Goal: Task Accomplishment & Management: Manage account settings

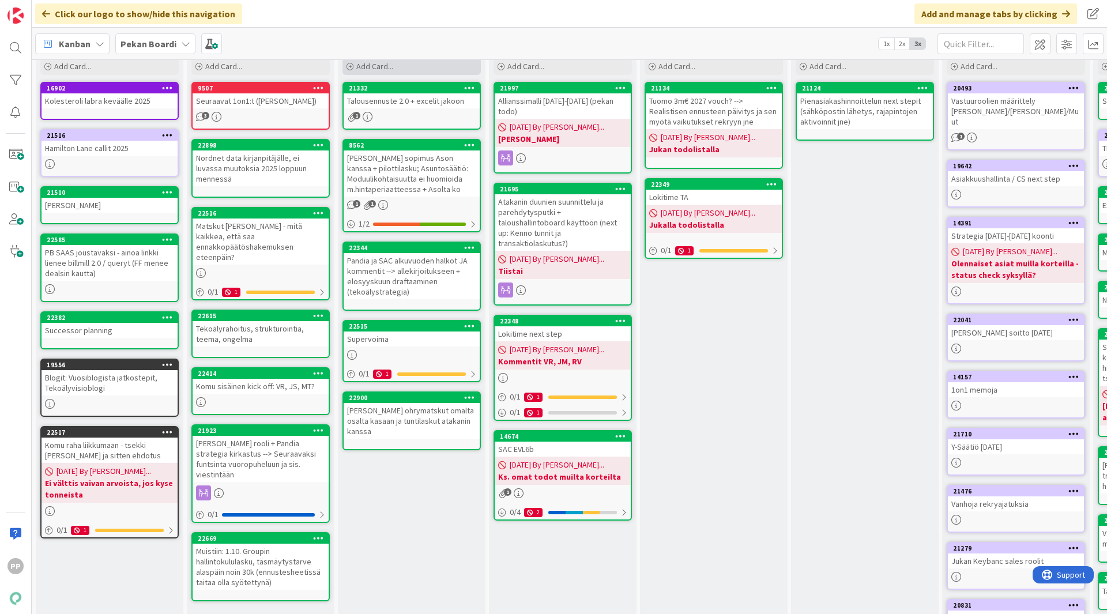
scroll to position [44, 0]
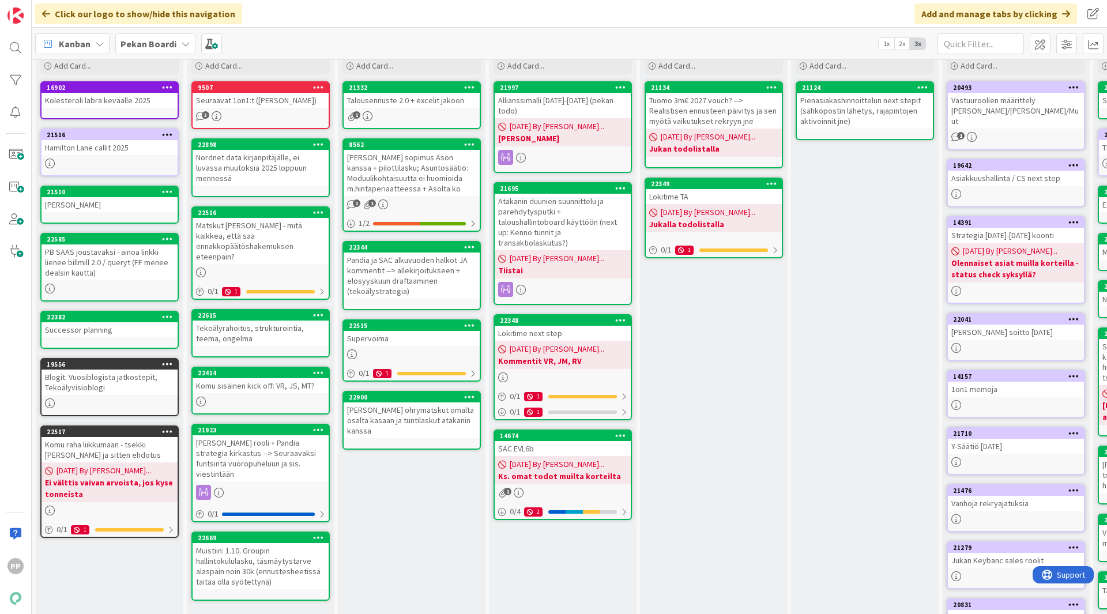
click at [401, 519] on div "To Do Add Card... 21332 Talousennuste 2.0 + excelit jakoon 1 8562 [PERSON_NAME]…" at bounding box center [412, 387] width 148 height 705
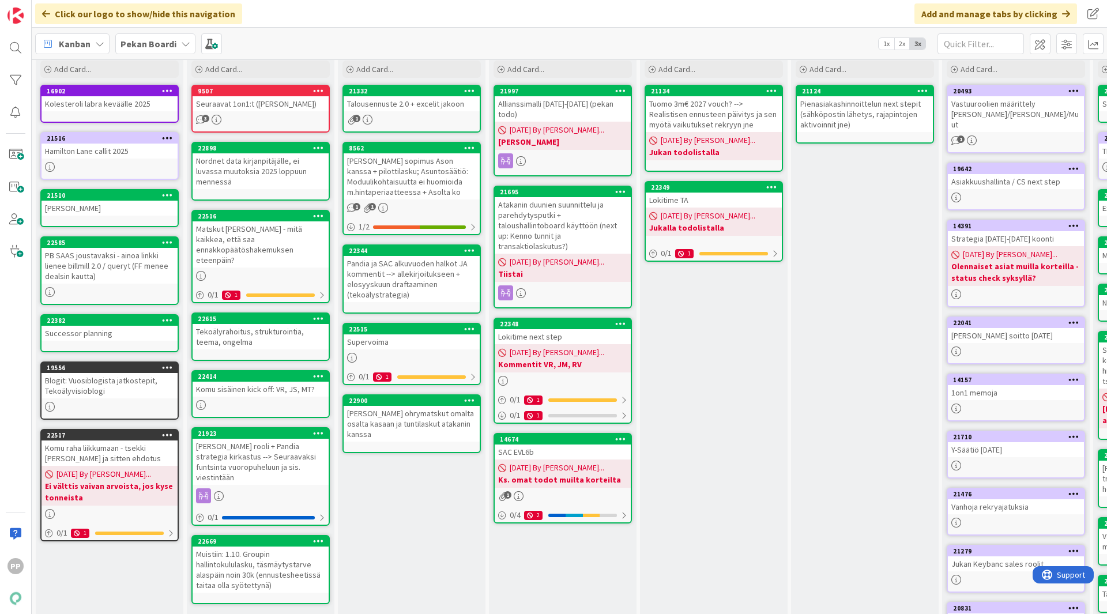
scroll to position [40, 0]
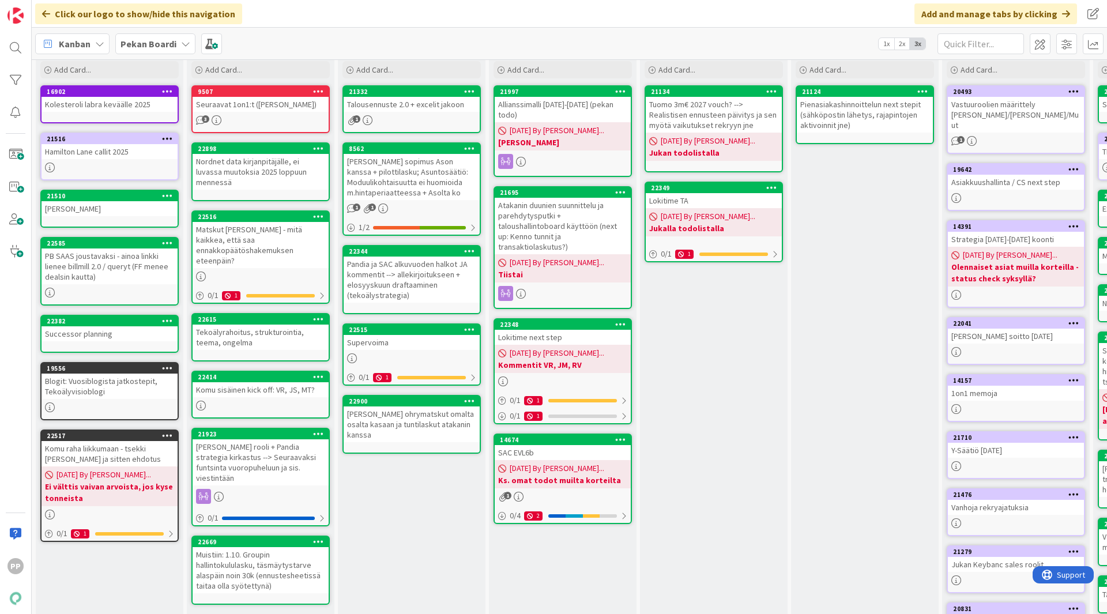
click at [401, 519] on div "To Do Add Card... 21332 Talousennuste 2.0 + excelit jakoon 1 8562 [PERSON_NAME]…" at bounding box center [412, 391] width 148 height 705
drag, startPoint x: 401, startPoint y: 519, endPoint x: 404, endPoint y: 502, distance: 17.1
click at [404, 502] on div "To Do Add Card... 21332 Talousennuste 2.0 + excelit jakoon 1 8562 [PERSON_NAME]…" at bounding box center [412, 391] width 148 height 705
click at [278, 325] on div "Tekoälyrahoitus, strukturointia, teema, ongelma" at bounding box center [261, 337] width 136 height 25
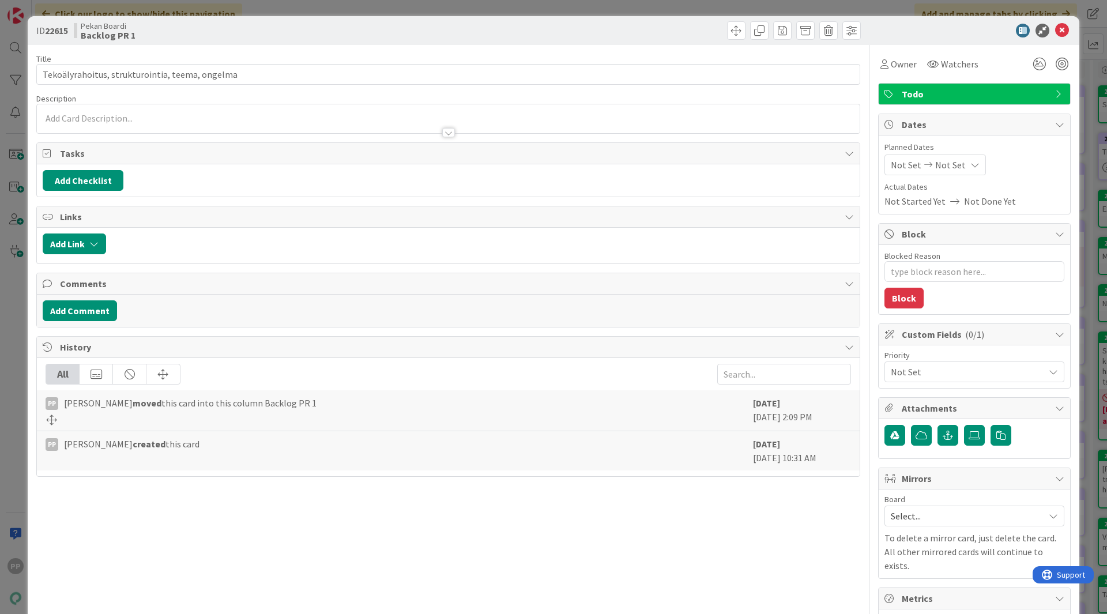
click at [465, 35] on div at bounding box center [655, 30] width 409 height 18
click at [469, 9] on div "ID 22615 Pekan Boardi Backlog PR 1 Title 47 / 128 Tekoälyrahoitus, strukturoint…" at bounding box center [553, 307] width 1107 height 614
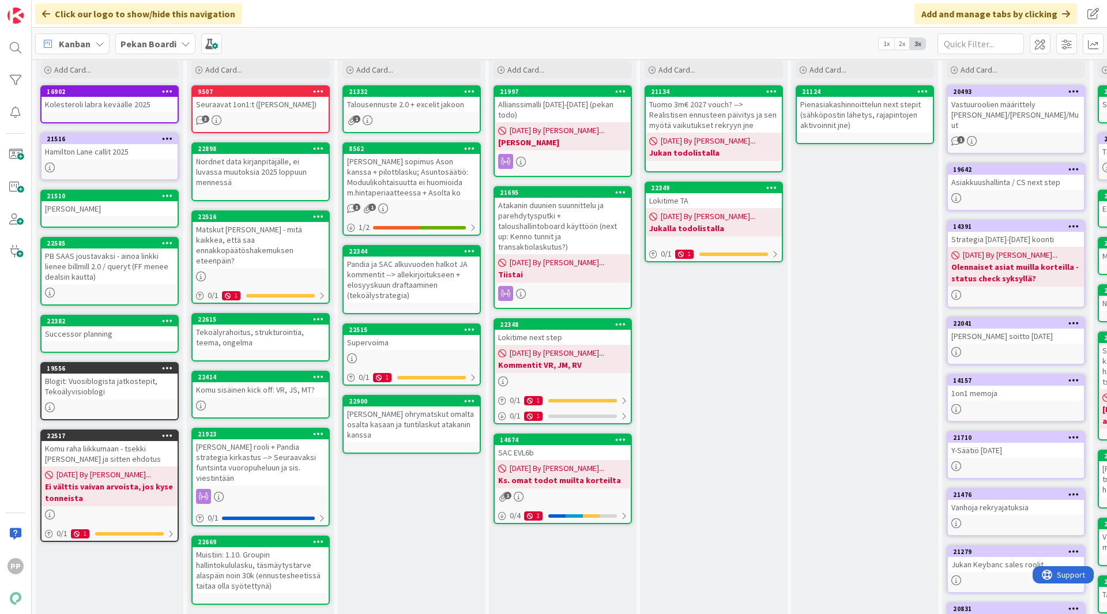
click at [409, 516] on div "To Do Add Card... 21332 Talousennuste 2.0 + excelit jakoon 1 8562 [PERSON_NAME]…" at bounding box center [412, 391] width 148 height 705
click at [733, 421] on div "[PERSON_NAME] kanssa Add Card... 21134 Tuomo 3m€ 2027 vouch? --> Realistisen en…" at bounding box center [714, 391] width 148 height 705
click at [397, 519] on div "To Do Add Card... 21332 Talousennuste 2.0 + excelit jakoon 1 8562 [PERSON_NAME]…" at bounding box center [412, 391] width 148 height 705
click at [296, 442] on div "[PERSON_NAME] rooli + Pandia strategia kirkastus --> Seuraavaksi funtsinta vuor…" at bounding box center [261, 462] width 136 height 46
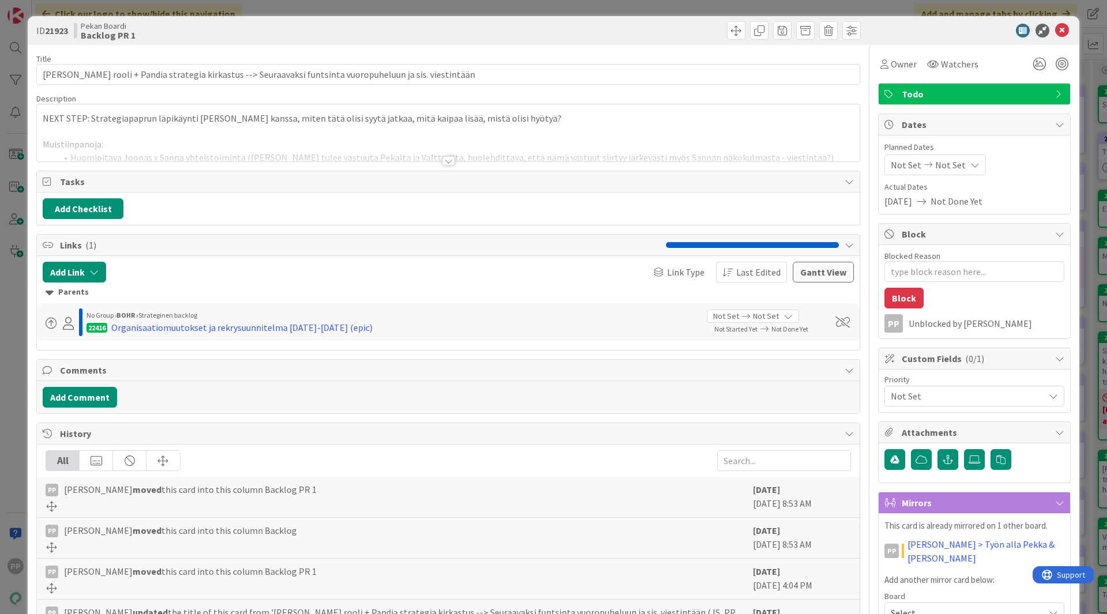
type textarea "x"
click at [191, 139] on div at bounding box center [448, 146] width 823 height 29
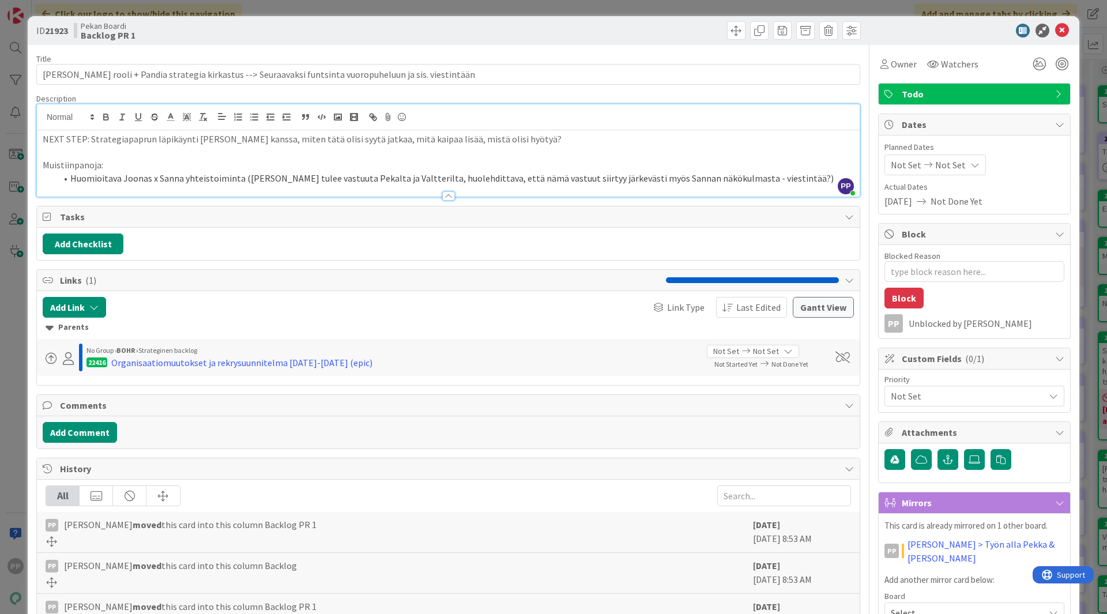
click at [194, 141] on p "NEXT STEP: Strategiapaprun läpikäynti [PERSON_NAME] kanssa, miten tätä olisi sy…" at bounding box center [448, 139] width 811 height 13
click at [240, 171] on p "Muistiinpanoja:" at bounding box center [448, 165] width 811 height 13
click at [444, 201] on div at bounding box center [448, 195] width 13 height 9
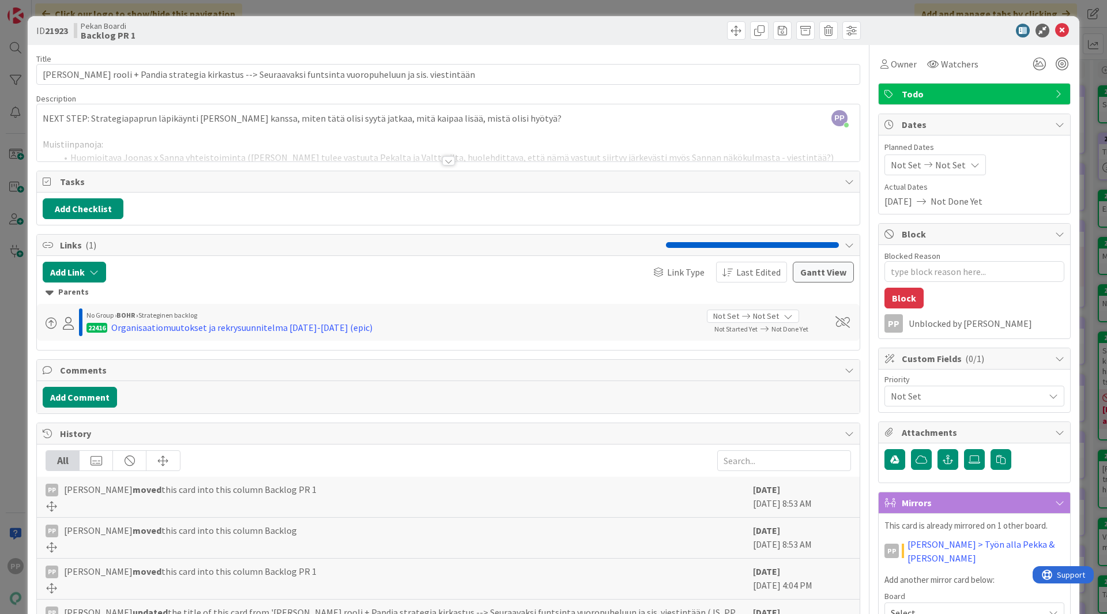
click at [446, 161] on div at bounding box center [448, 160] width 13 height 9
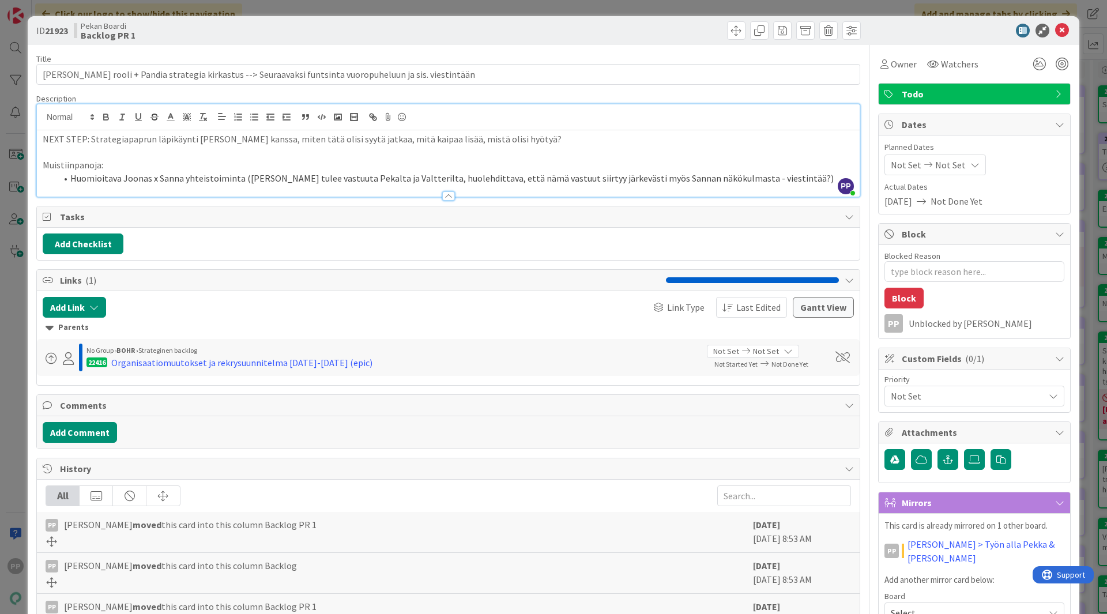
click at [432, 164] on p "Muistiinpanoja:" at bounding box center [448, 165] width 811 height 13
click at [430, 156] on p at bounding box center [448, 152] width 811 height 13
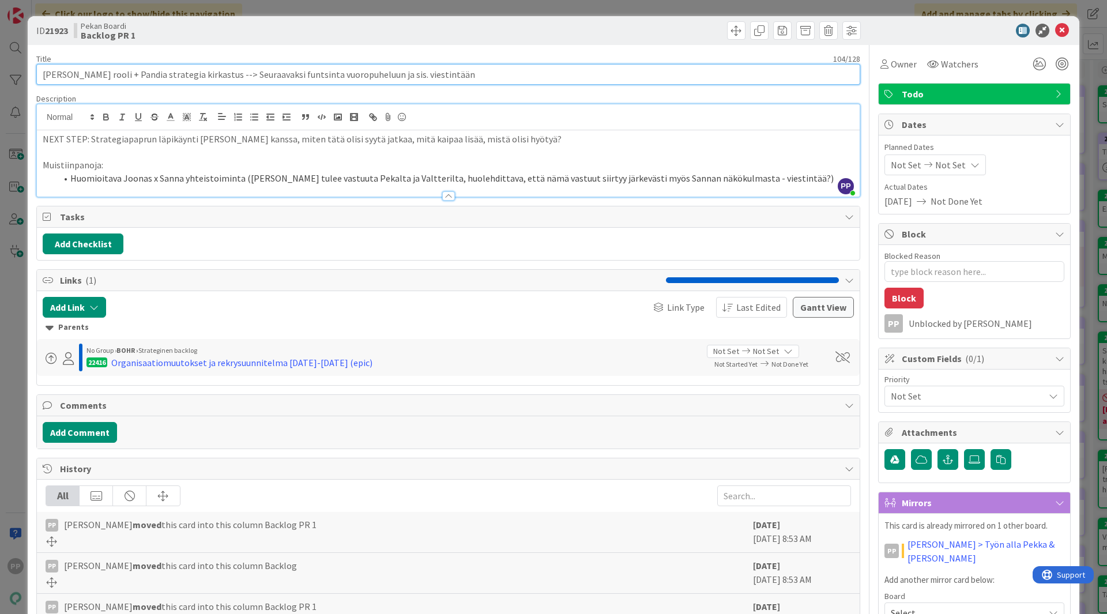
click at [247, 71] on input "[PERSON_NAME] rooli + Pandia strategia kirkastus --> Seuraavaksi funtsinta vuor…" at bounding box center [448, 74] width 824 height 21
type input "[PERSON_NAME] roolin kehittäminen"
type textarea "x"
type input "[PERSON_NAME] roolin kehittäminen"
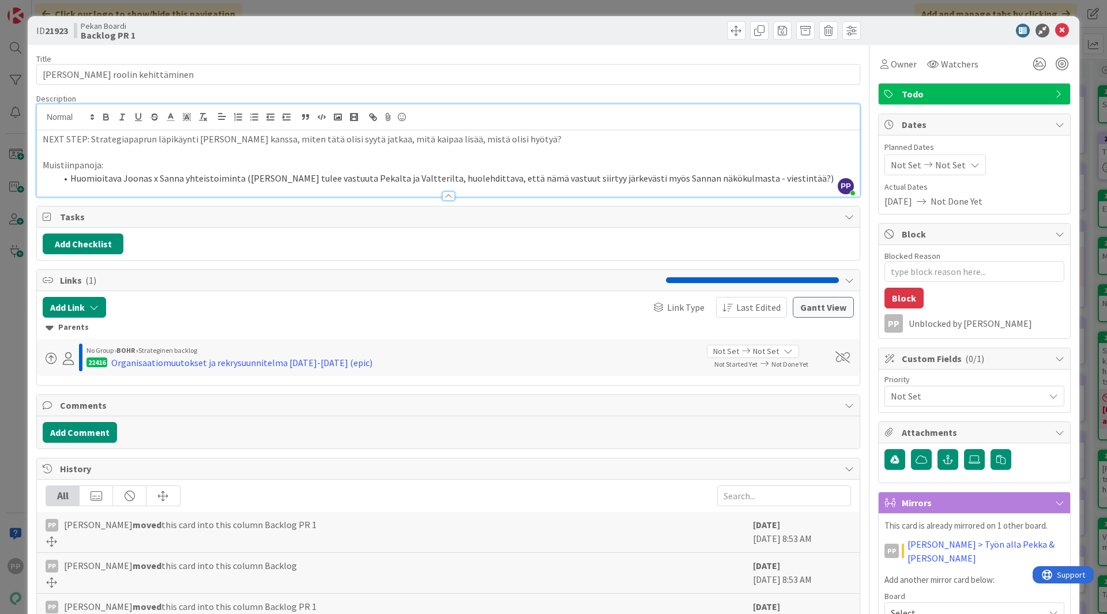
click at [89, 178] on li "Huomioitava Joonas x Sanna yhteistoiminta ([PERSON_NAME] tulee vastuuta Pekalta…" at bounding box center [454, 178] width 797 height 13
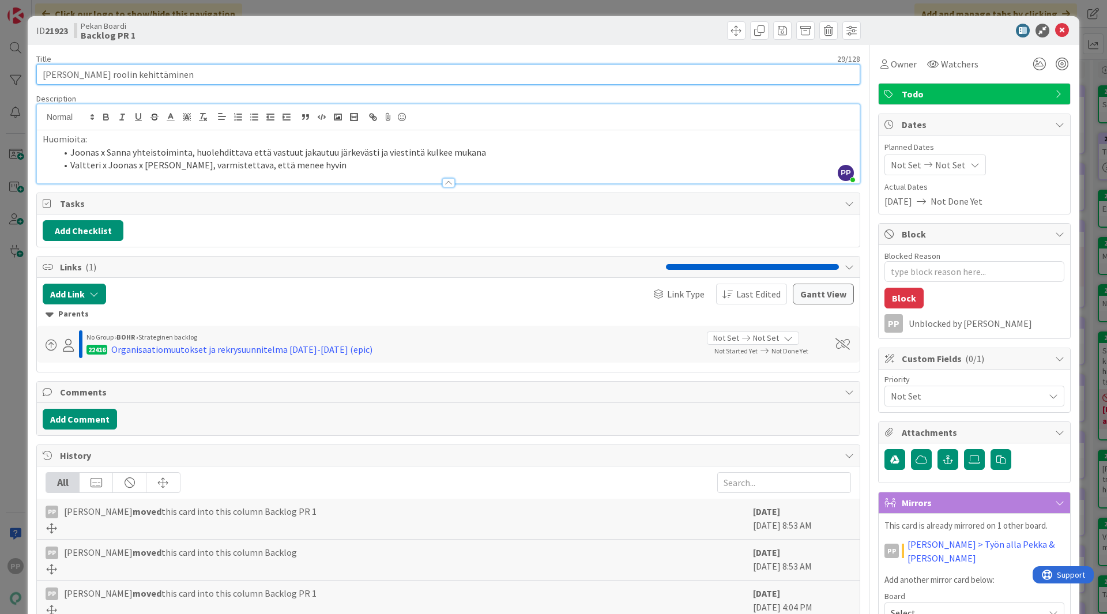
click at [172, 77] on input "[PERSON_NAME] roolin kehittäminen" at bounding box center [448, 74] width 824 height 21
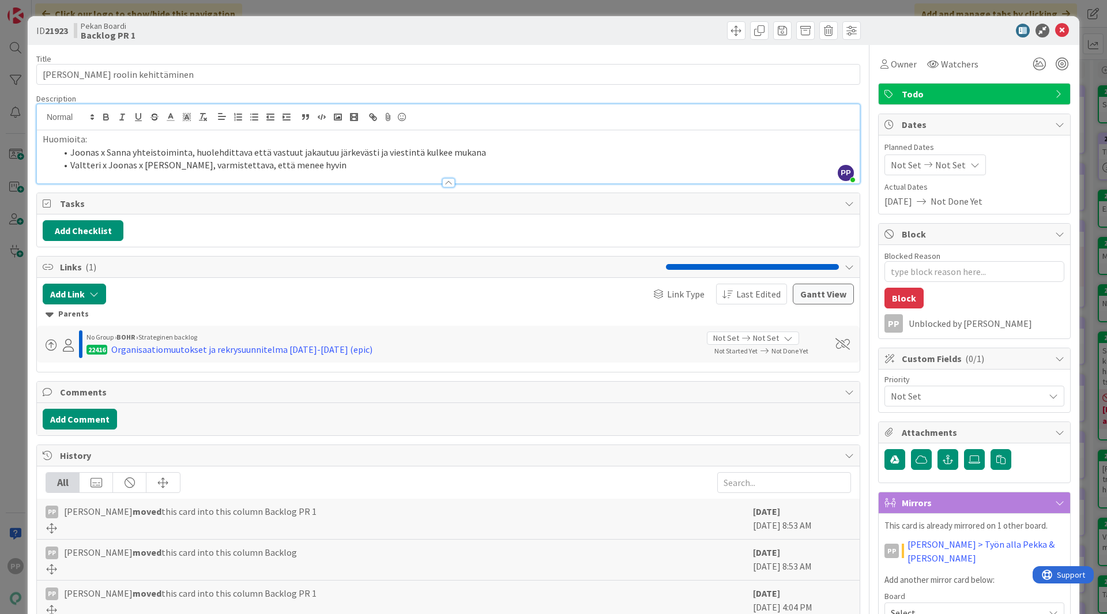
click at [186, 46] on div "Title 29 / 128 [PERSON_NAME] roolin kehittäminen Description PP [PERSON_NAME] j…" at bounding box center [448, 474] width 824 height 858
click at [286, 26] on div "Pekan Boardi Backlog PR 1" at bounding box center [260, 30] width 372 height 18
click at [284, 11] on div "ID 21923 Pekan Boardi Backlog PR 1 Title 29 / 128 [PERSON_NAME] roolin kehittäm…" at bounding box center [553, 307] width 1107 height 614
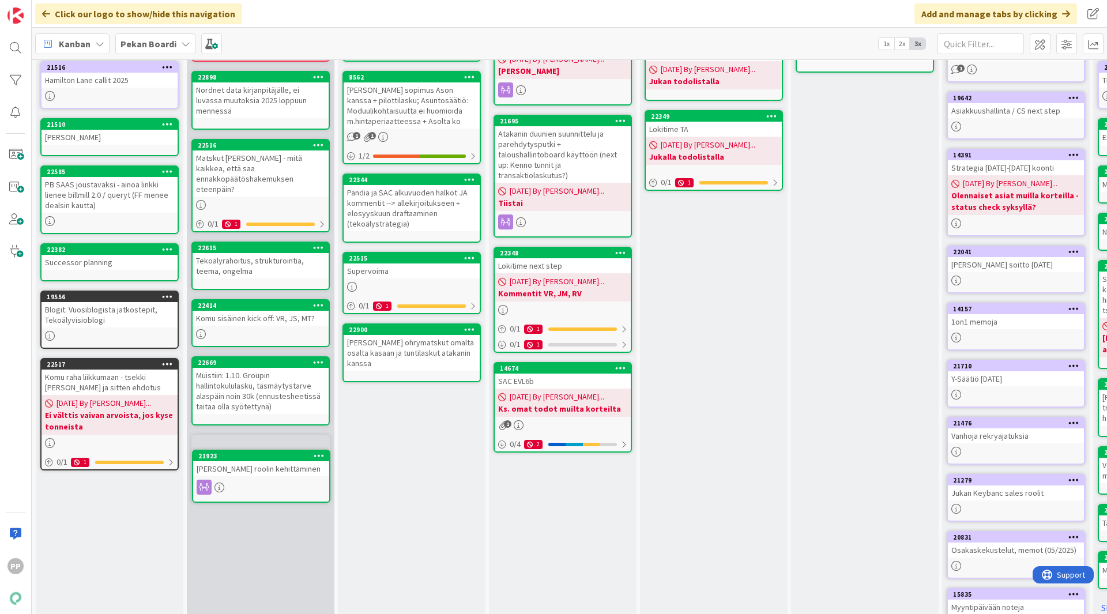
scroll to position [115, 0]
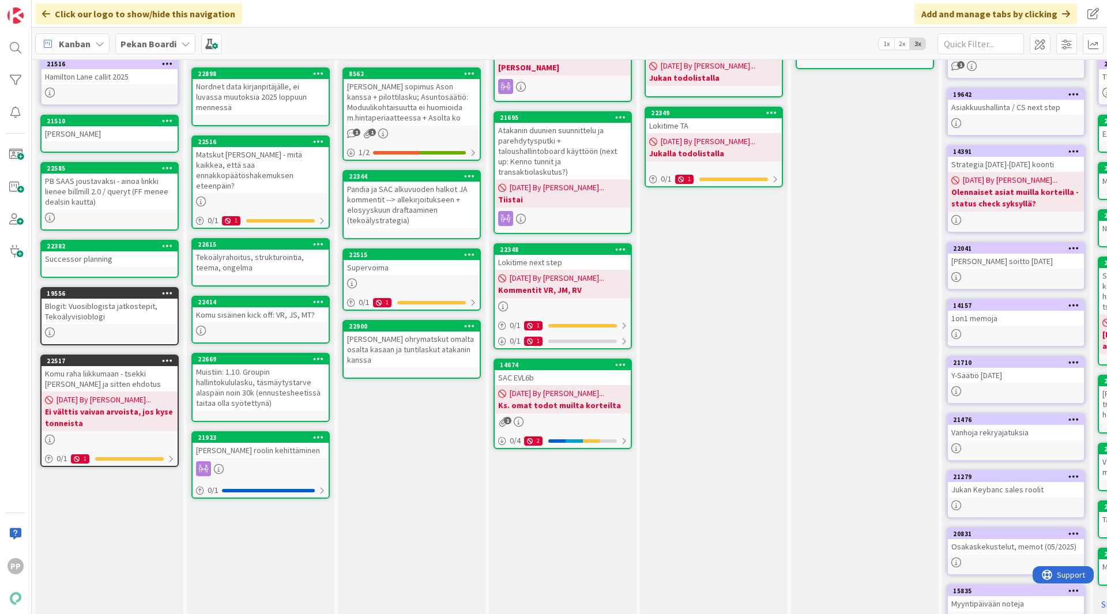
click at [416, 455] on div "To Do Add Card... 21332 Talousennuste 2.0 + excelit jakoon 1 8562 [PERSON_NAME]…" at bounding box center [412, 316] width 148 height 705
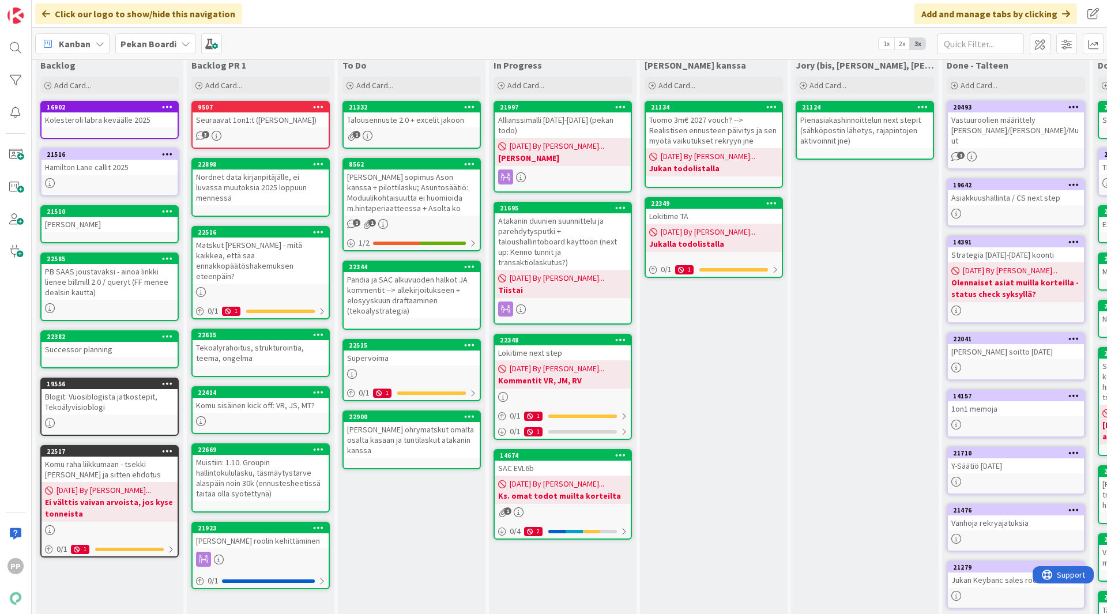
scroll to position [24, 0]
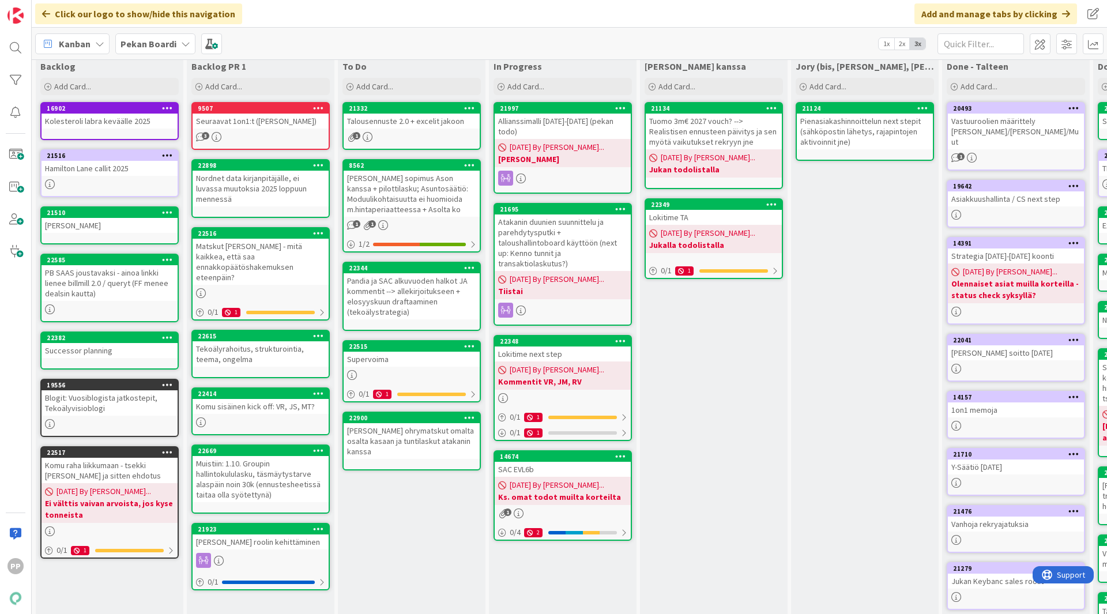
click at [410, 521] on div "To Do Add Card... 21332 Talousennuste 2.0 + excelit jakoon 1 8562 [PERSON_NAME]…" at bounding box center [412, 408] width 148 height 705
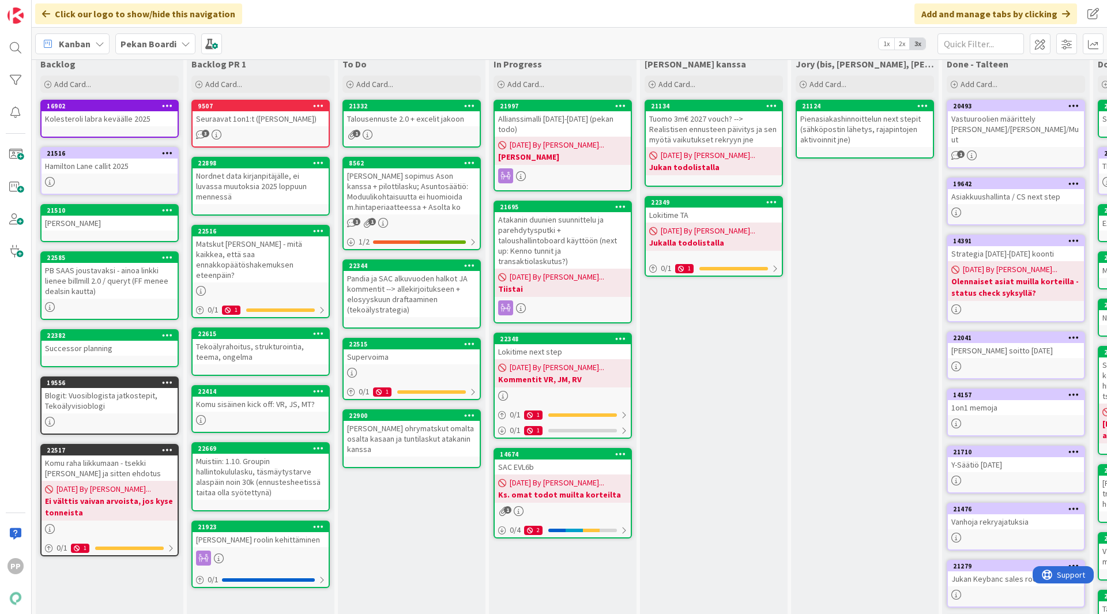
scroll to position [23, 0]
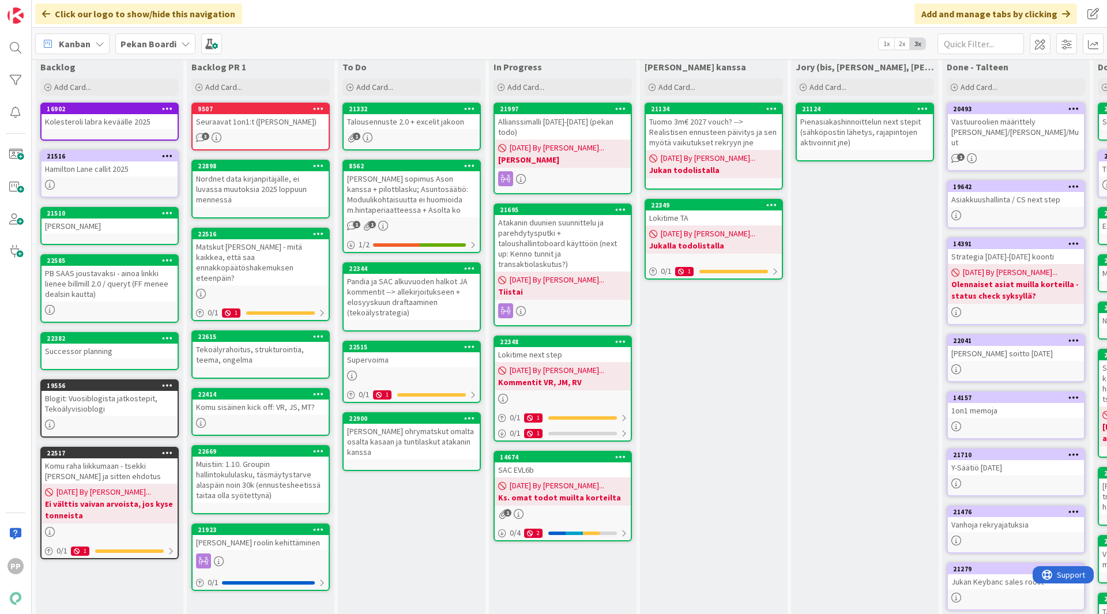
click at [428, 521] on div "To Do Add Card... 21332 Talousennuste 2.0 + excelit jakoon 1 8562 [PERSON_NAME]…" at bounding box center [412, 408] width 148 height 705
click at [409, 521] on div "To Do Add Card... 21332 Talousennuste 2.0 + excelit jakoon 1 8562 [PERSON_NAME]…" at bounding box center [412, 408] width 148 height 705
click at [276, 463] on div "Muistiin: 1.10. Groupin hallintokululasku, täsmäytystarve alaspäin noin 30k (en…" at bounding box center [261, 480] width 136 height 46
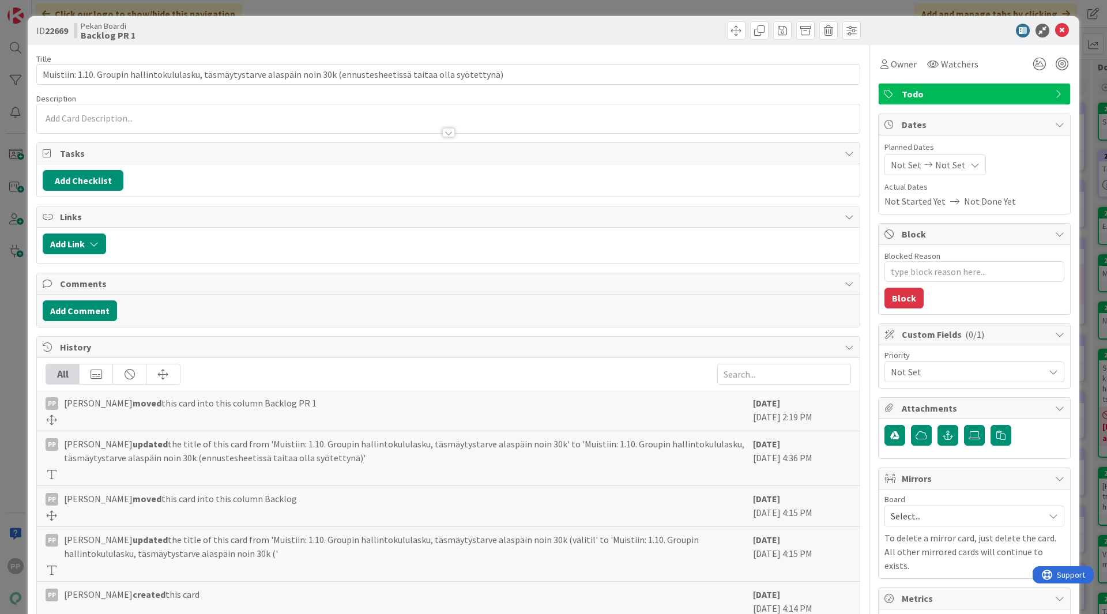
type textarea "x"
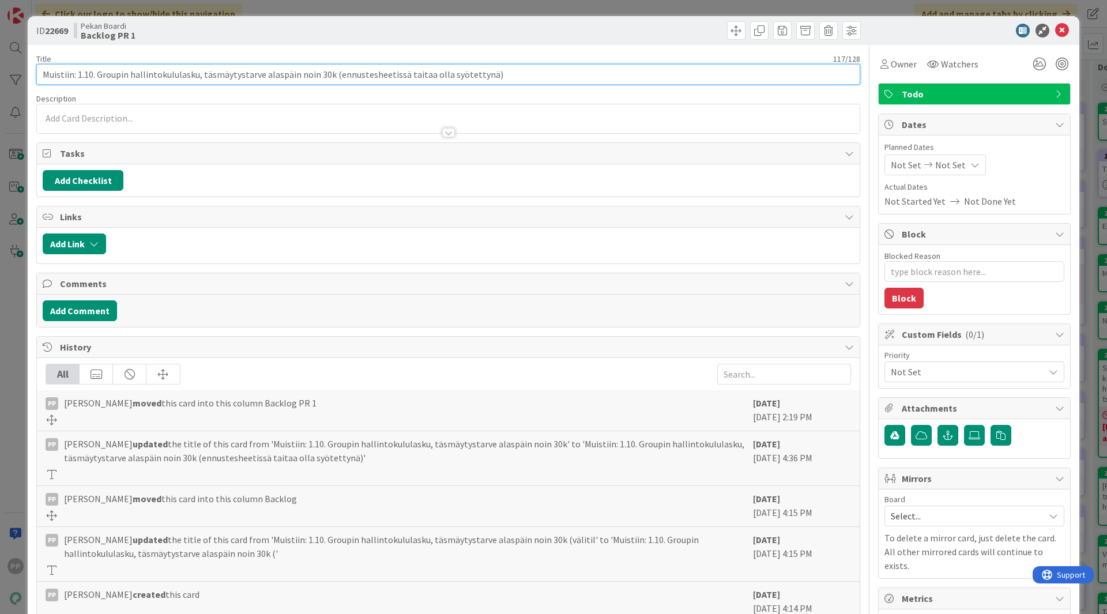
click at [44, 75] on input "Muistiin: 1.10. Groupin hallintokululasku, täsmäytystarve alaspäin noin 30k (en…" at bounding box center [448, 74] width 824 height 21
type input "SAC Muistiin: 1.10. Groupin hallintokululasku, täsmäytystarve alaspäin noin 30k…"
type textarea "x"
type input "SAC 1.Muistiin: 1.10. Groupin hallintokululasku, täsmäytystarve alaspäin noin 3…"
type textarea "x"
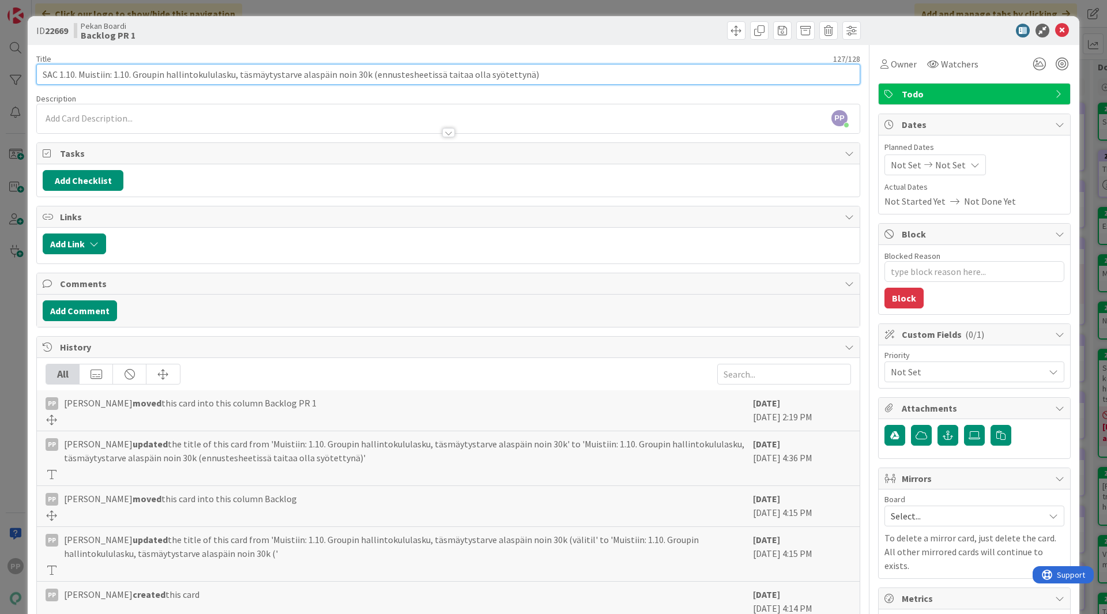
type input "SAC 1.10. hMuistiin: 1.10. Groupin hallintokululasku, täsmäytystarve alaspäin n…"
type textarea "x"
type input "SAC 1.10. hllintokululasku, täsmäytystarve alaspäin noin 30k (ennustesheetissä …"
type textarea "x"
type input "SAC 1.10. hallintokululasku, täsmäytystarve alaspäin noin 30k (ennustesheetissä…"
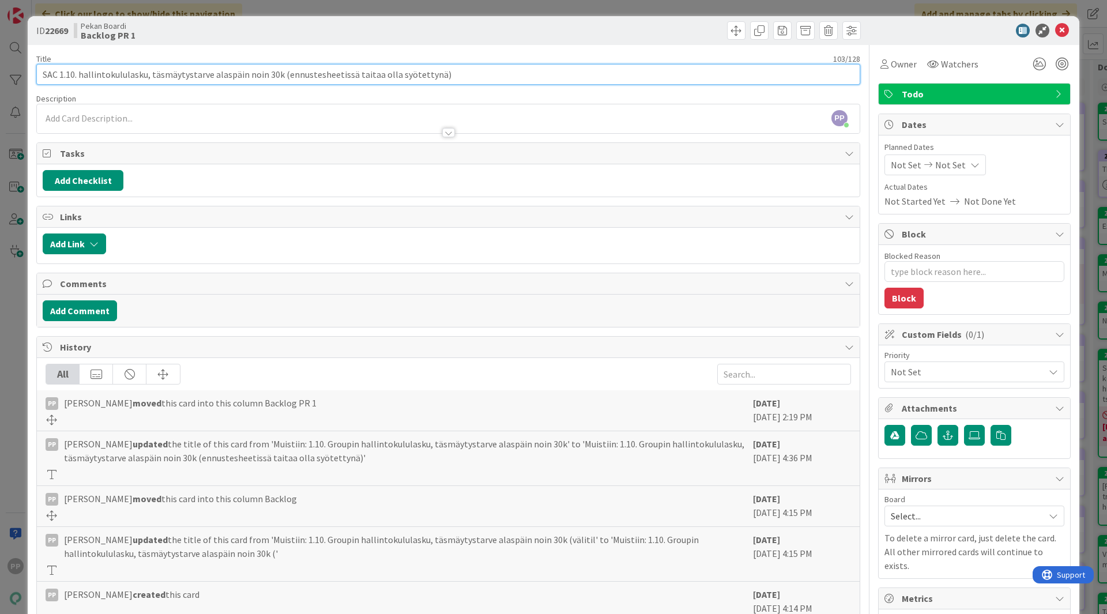
type textarea "x"
drag, startPoint x: 504, startPoint y: 70, endPoint x: 288, endPoint y: 78, distance: 216.9
click at [288, 78] on input "SAC 1.10. hallintokululasku, täsmäytystarve alaspäin noin 30k (ennustesheetissä…" at bounding box center [448, 74] width 824 height 21
type input "SAC 1.10. hallintokululasku, täsmäytystarve alaspäin noin 30k (ks. täsmäytysexc…"
type textarea "x"
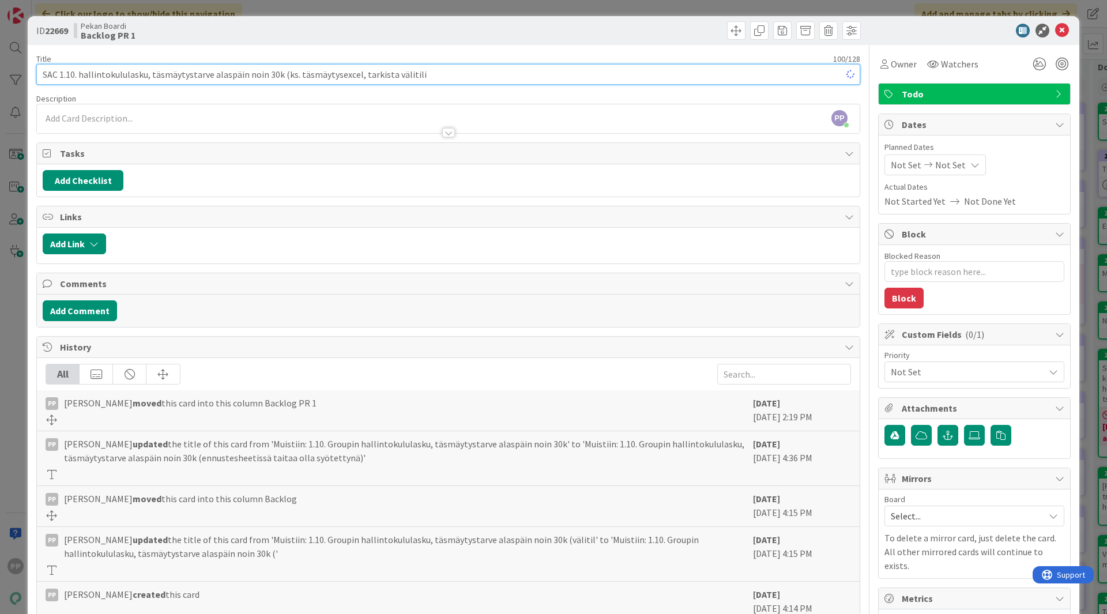
type input "SAC 1.10. hallintokululasku, täsmäytystarve alaspäin noin 30k (ks. täsmäytysexc…"
type textarea "x"
type input "SAC 1.10. hallintokululasku, täsmäytystarve alaspäin noin 30k (ks. täsmäytysexc…"
type textarea "x"
type input "SAC 1.10. hallintokululasku, täsmäytystarve alaspäin noin 30k (ks. täsmäytysexc…"
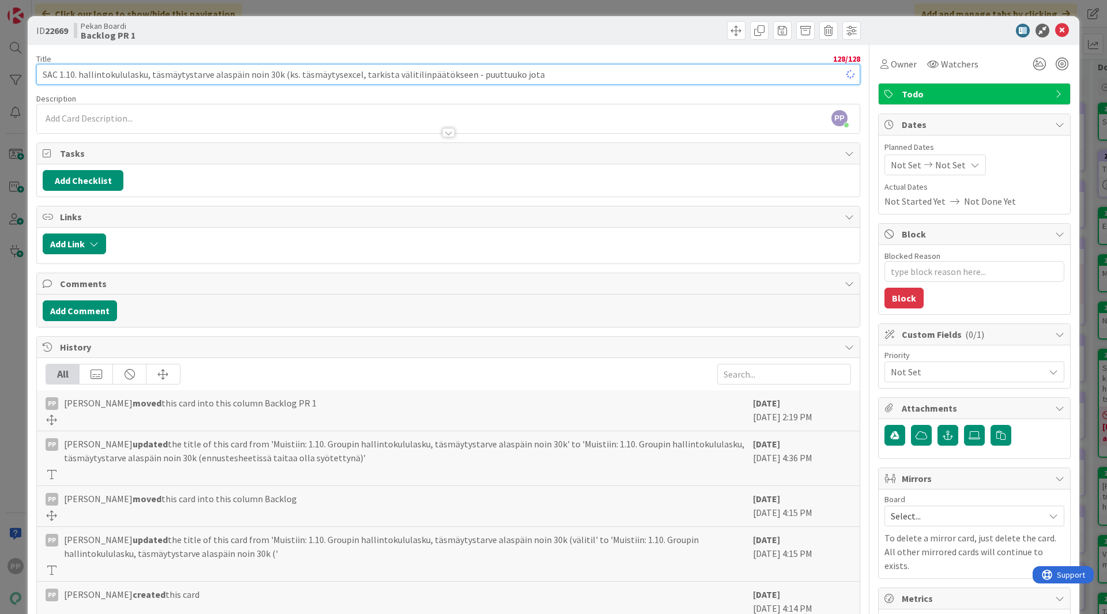
type textarea "x"
type input "SAC 1.10. hallintokululasku, täsmäytystarve alaspäin noin 30k (ks. täsmäytysexc…"
type textarea "x"
type input "SAC 1.10. hallintokululasku, täsmäytystarve alaspäin noin 30k (ks. täsmäytysexc…"
type textarea "x"
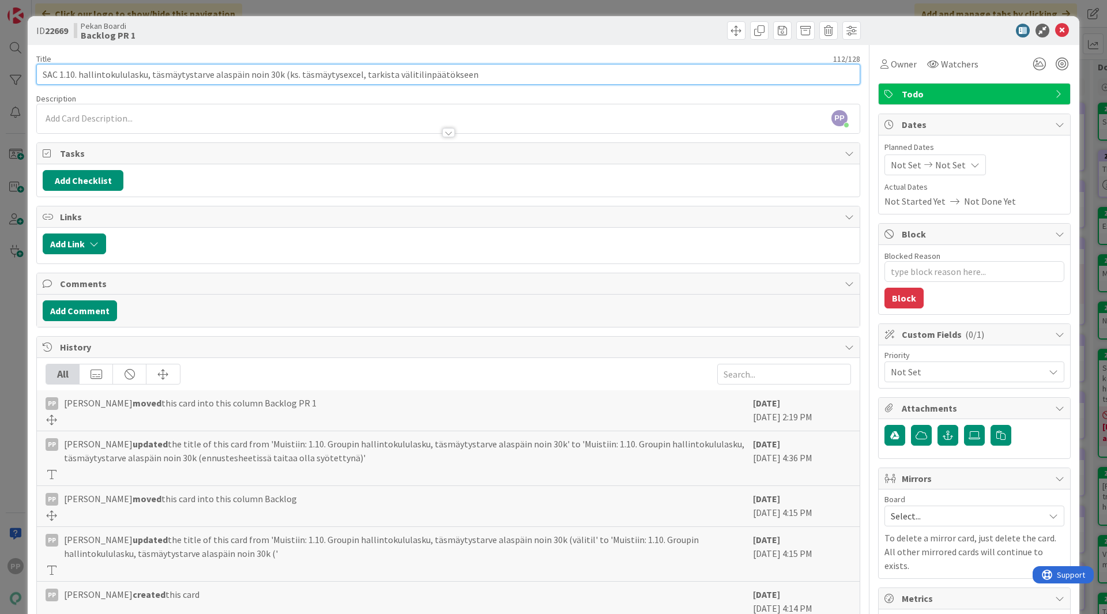
type input "SAC 1.10. hallintokululasku, täsmäytystarve alaspäin noin 30k (ks. täsmäytysexc…"
type textarea "x"
type input "SAC 1.10. hallintokululasku, täsmäytystarve alaspäin noin 30k (ks. täsmäytysexc…"
type textarea "x"
type input "SAC 1.10. hallintokululasku, täsmäytystarve alaspäin noin 30k (ks. täsmäytysexc…"
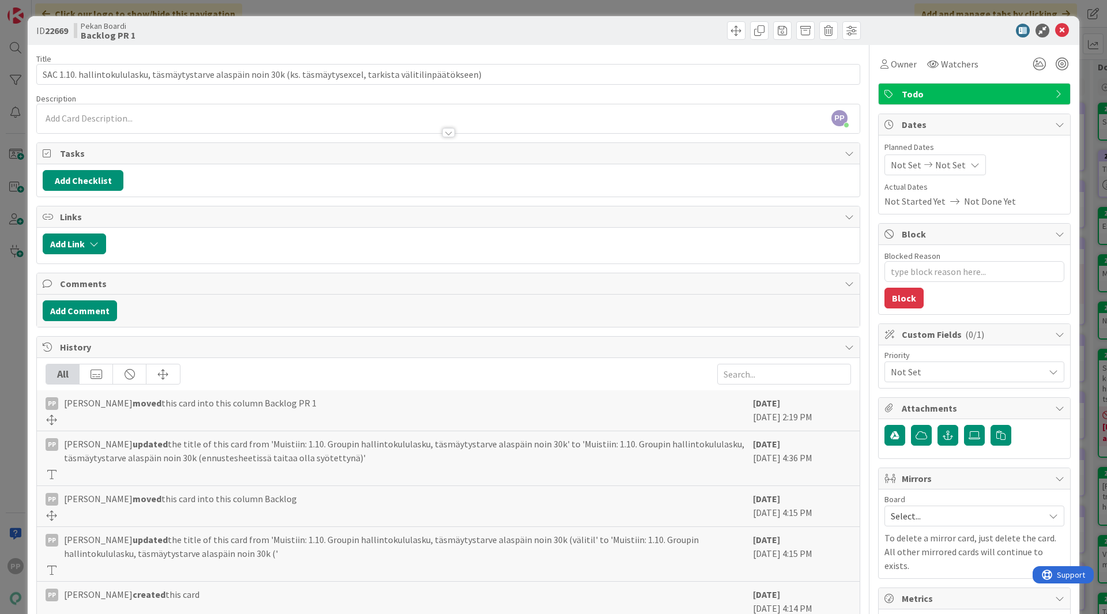
click at [333, 51] on div "Title 112 / 128 SAC 1.10. hallintokululasku, täsmäytystarve alaspäin noin 30k (…" at bounding box center [448, 425] width 824 height 761
click at [340, 43] on div "ID 22669 Pekan Boardi Backlog PR 1" at bounding box center [553, 30] width 1051 height 29
click at [343, 9] on div "ID 22669 Pekan Boardi Backlog PR 1 Title 112 / 128 SAC 1.10. hallintokululasku,…" at bounding box center [553, 307] width 1107 height 614
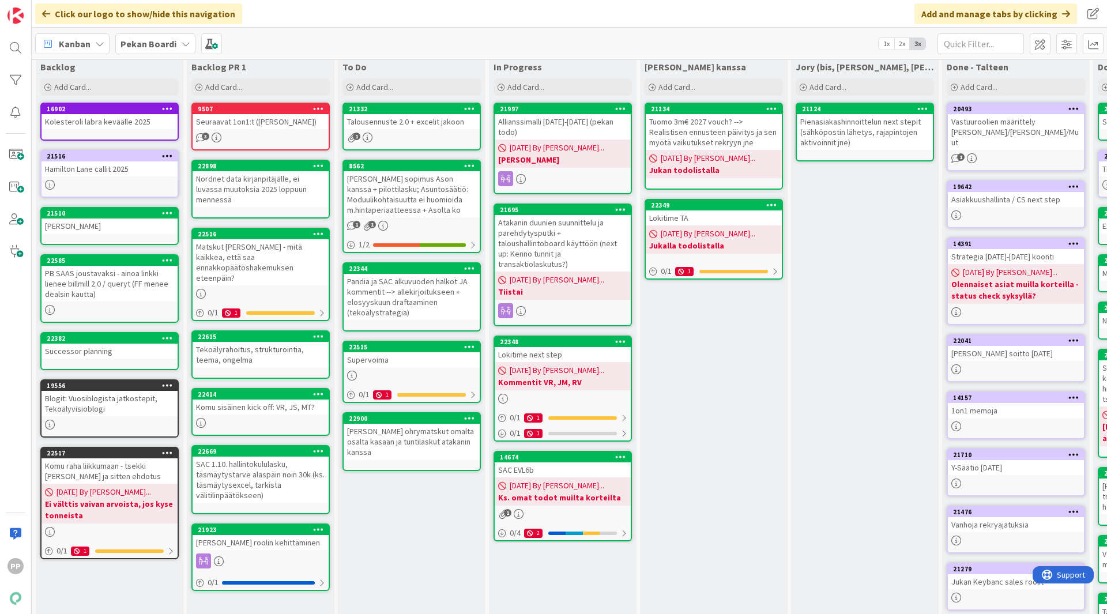
click at [265, 470] on div "SAC 1.10. hallintokululasku, täsmäytystarve alaspäin noin 30k (ks. täsmäytysexc…" at bounding box center [261, 480] width 136 height 46
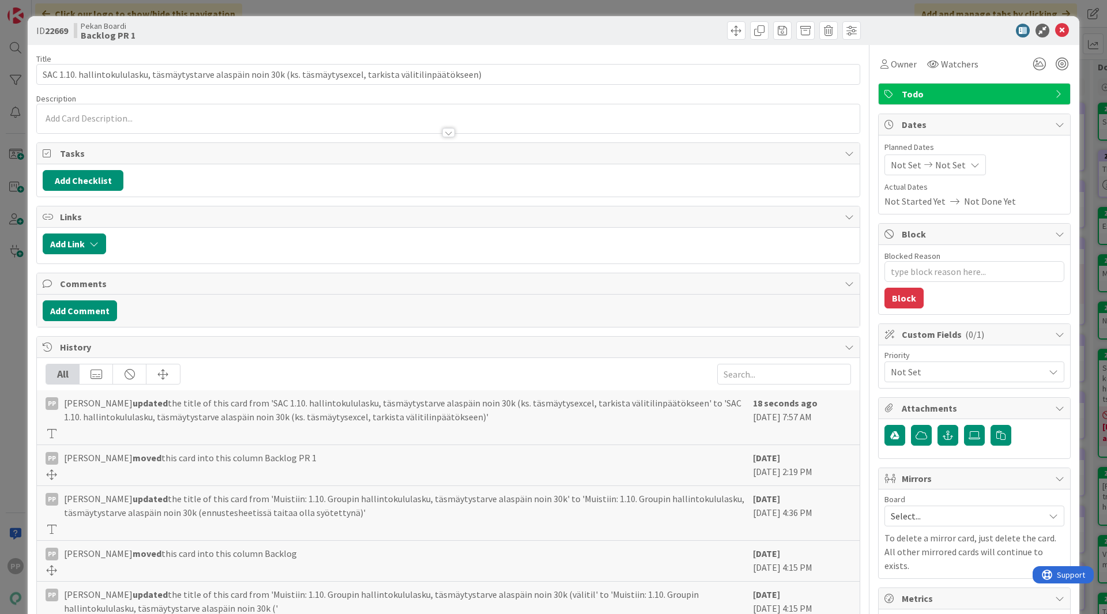
type textarea "x"
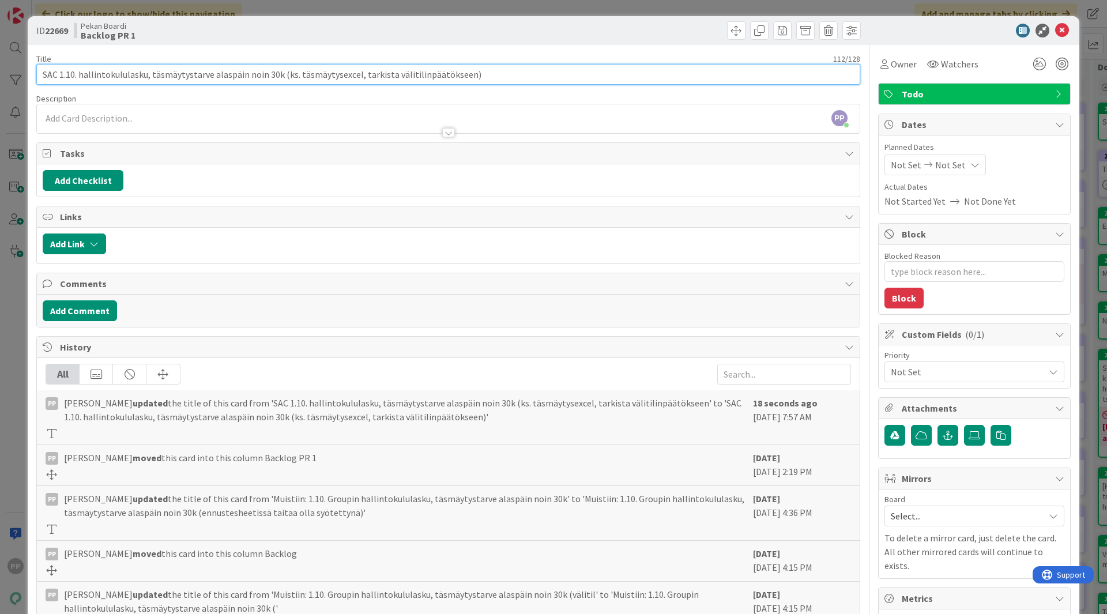
drag, startPoint x: 357, startPoint y: 76, endPoint x: 392, endPoint y: 80, distance: 34.9
click at [392, 80] on input "SAC 1.10. hallintokululasku, täsmäytystarve alaspäin noin 30k (ks. täsmäytysexc…" at bounding box center [448, 74] width 824 height 21
type input "SAC 1.10. hallintokululasku, täsmäytystarve alaspäin noin 30k (ks. täsmäytysexc…"
type textarea "x"
type input "SAC 1.10. hallintokululasku, täsmäytystarve alaspäin noin 30k (ks. täsmäytysexc…"
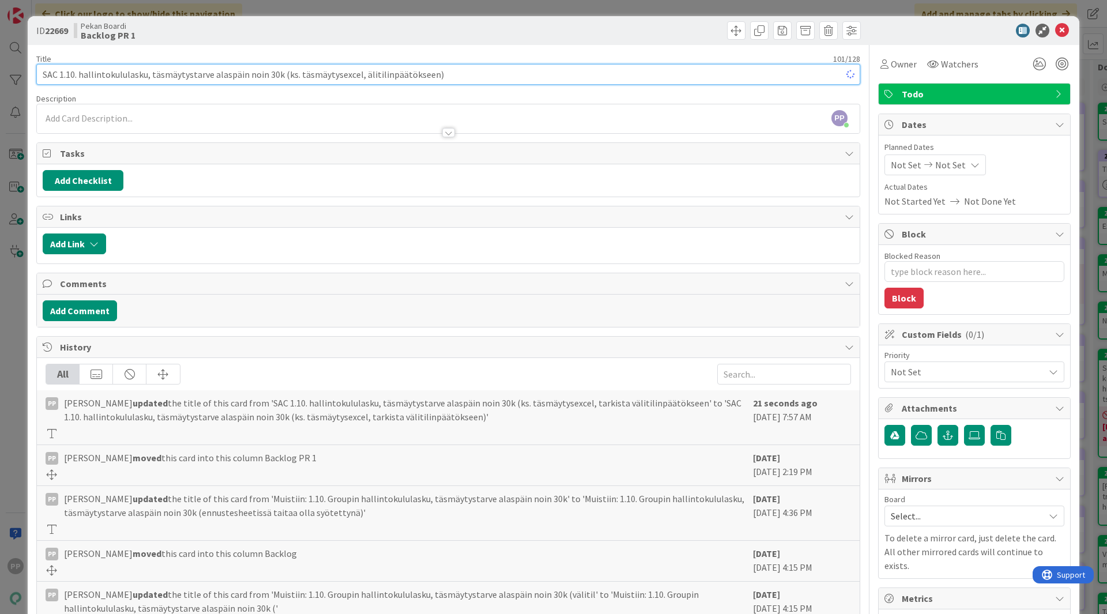
type textarea "x"
type input "SAC 1.10. hallintokululasku, täsmäytystarve alaspäin noin 30k (ks. täsmäytysexc…"
type textarea "x"
click at [412, 77] on input "SAC 1.10. hallintokululasku, täsmäytystarve alaspäin noin 30k (ks. täsmäytysexc…" at bounding box center [448, 74] width 824 height 21
type input "SAC 1.10. hallintokululasku, täsmäytystarve alaspäin noin 30k (ks. täsmäytysexc…"
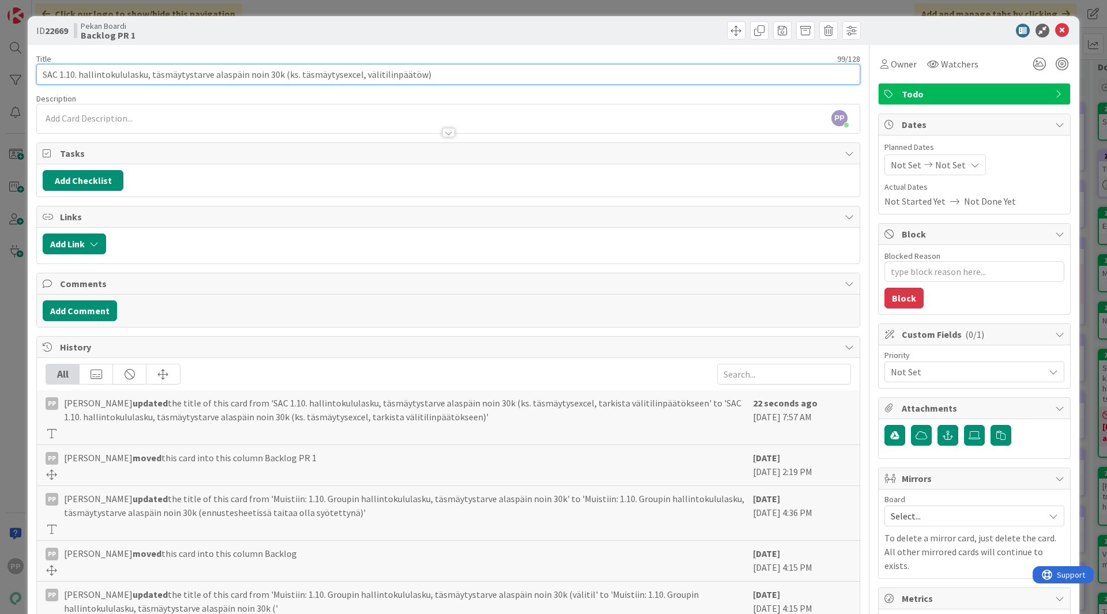
type textarea "x"
type input "SAC 1.10. hallintokululasku, täsmäytystarve alaspäin noin 30k (ks. täsmäytysexc…"
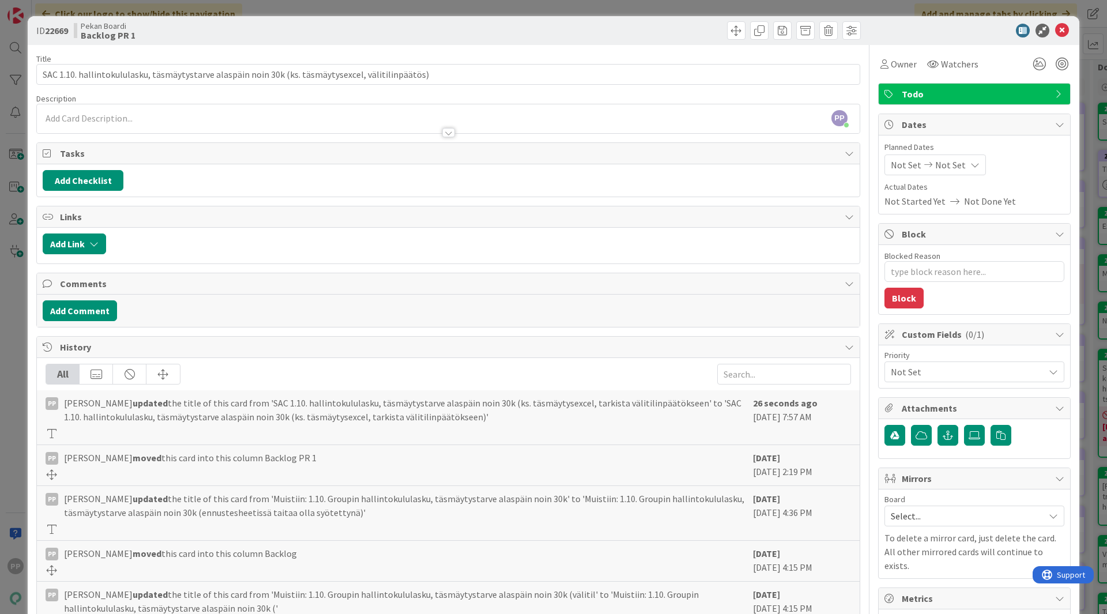
click at [528, 29] on div at bounding box center [655, 30] width 409 height 18
click at [523, 10] on div "ID 22669 Pekan Boardi Backlog PR 1 Title 99 / 128 SAC 1.10. hallintokululasku, …" at bounding box center [553, 307] width 1107 height 614
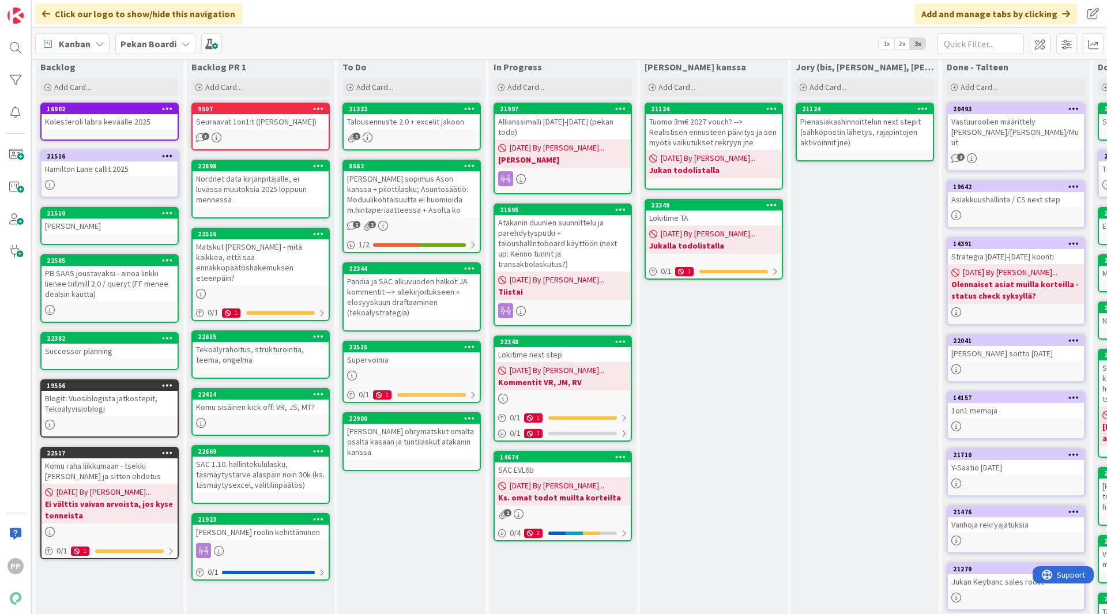
click at [414, 521] on div "To Do Add Card... 21332 Talousennuste 2.0 + excelit jakoon 1 8562 [PERSON_NAME]…" at bounding box center [412, 408] width 148 height 705
click at [290, 342] on div "Tekoälyrahoitus, strukturointia, teema, ongelma" at bounding box center [261, 354] width 136 height 25
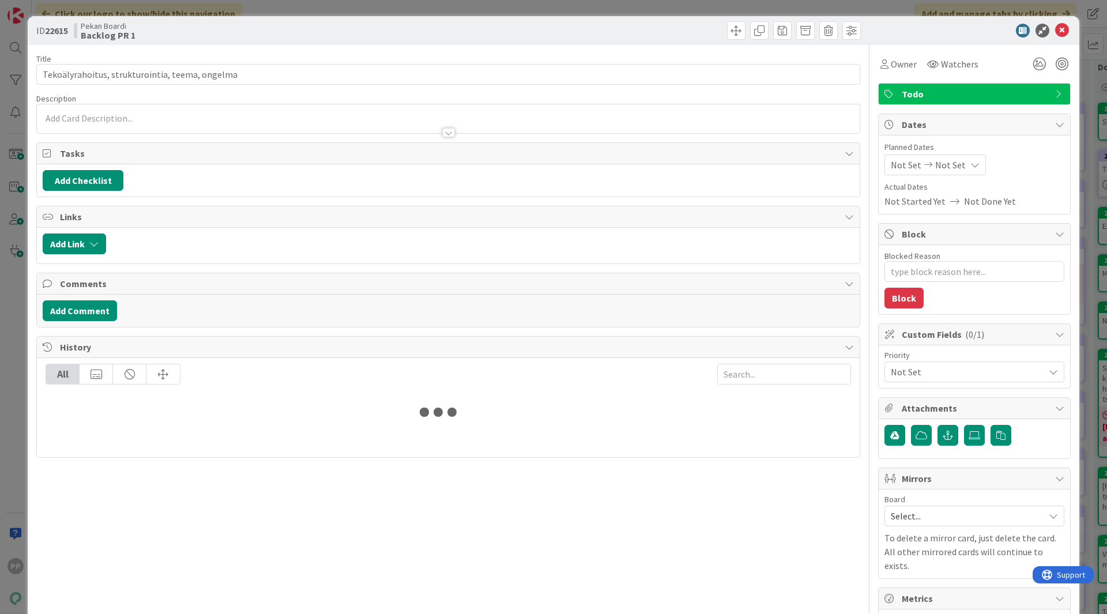
type textarea "x"
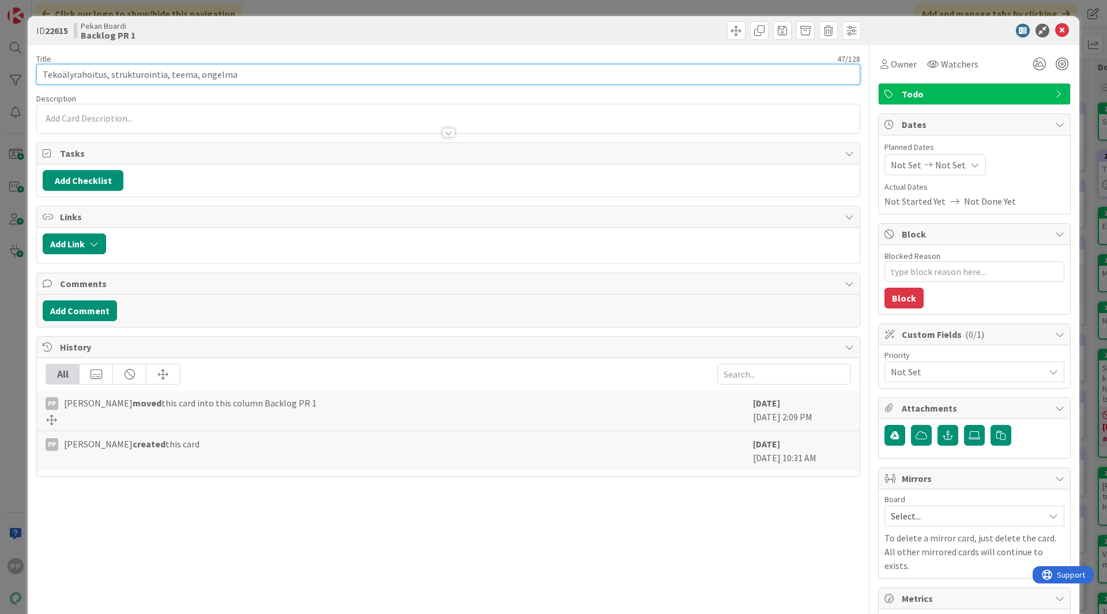
click at [284, 81] on input "Tekoälyrahoitus, strukturointia, teema, ongelma" at bounding box center [448, 74] width 824 height 21
type input "Tekoälyrahoitus, strukturointia, teema, ongelma --> Grants"
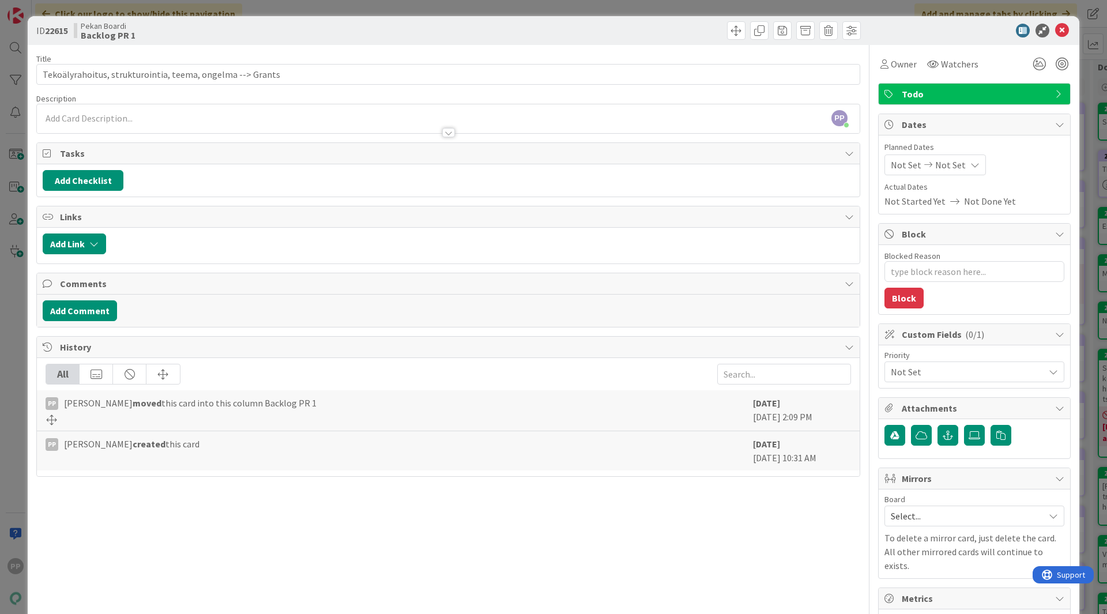
click at [289, 54] on div "Title 58 / 128" at bounding box center [448, 59] width 824 height 10
click at [285, 13] on div "ID 22615 Pekan Boardi Backlog PR 1 Title 58 / 128 Tekoälyrahoitus, strukturoint…" at bounding box center [553, 307] width 1107 height 614
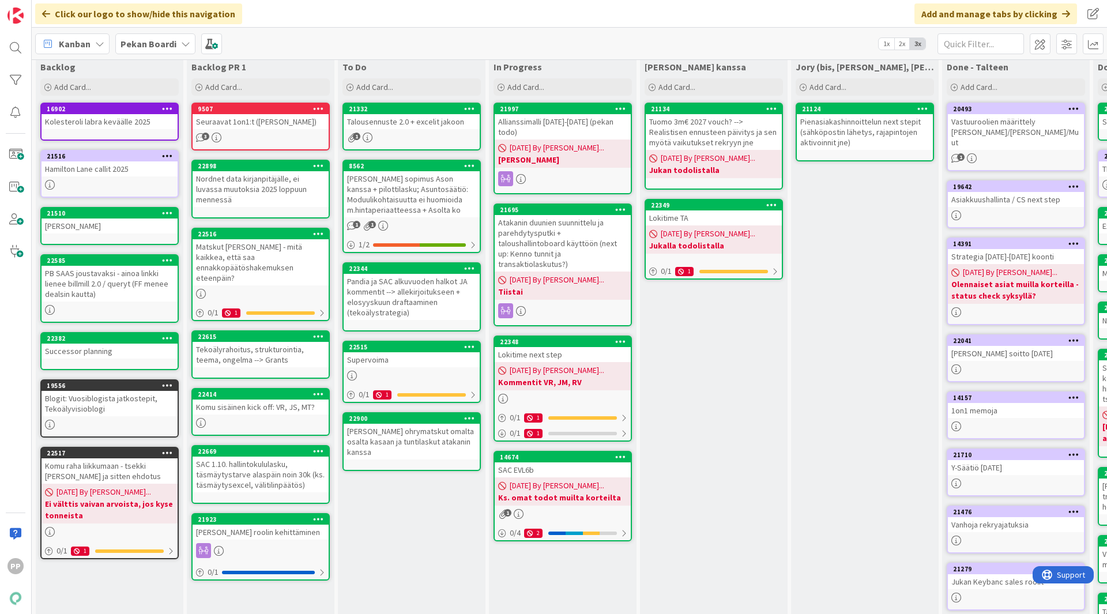
click at [387, 520] on div "To Do Add Card... 21332 Talousennuste 2.0 + excelit jakoon 1 8562 [PERSON_NAME]…" at bounding box center [412, 408] width 148 height 705
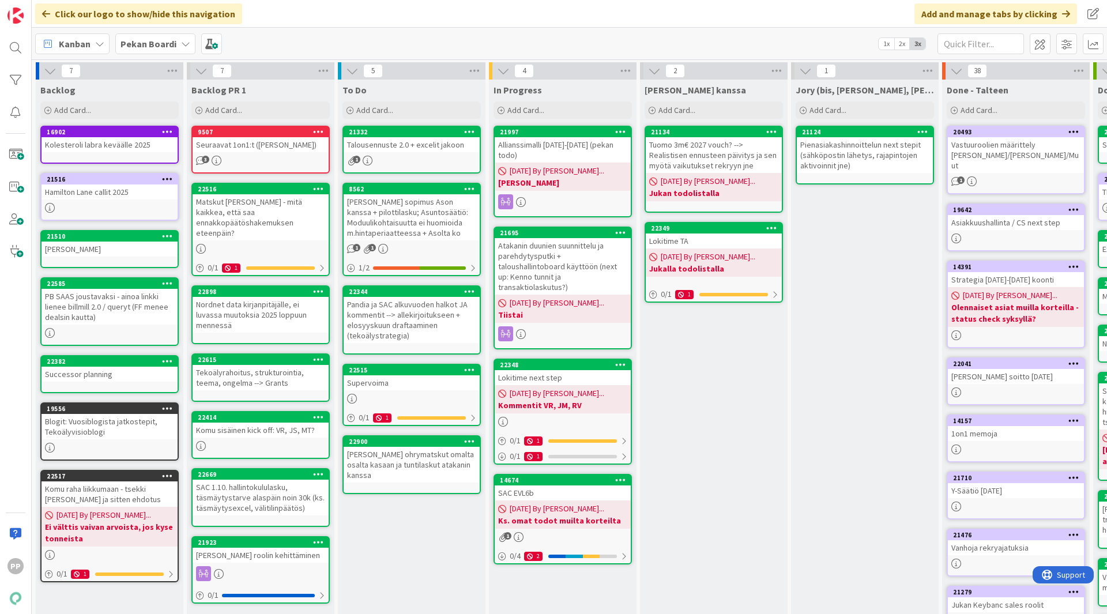
click at [417, 521] on div "To Do Add Card... 21332 Talousennuste 2.0 + excelit jakoon 1 8562 [PERSON_NAME]…" at bounding box center [412, 432] width 148 height 705
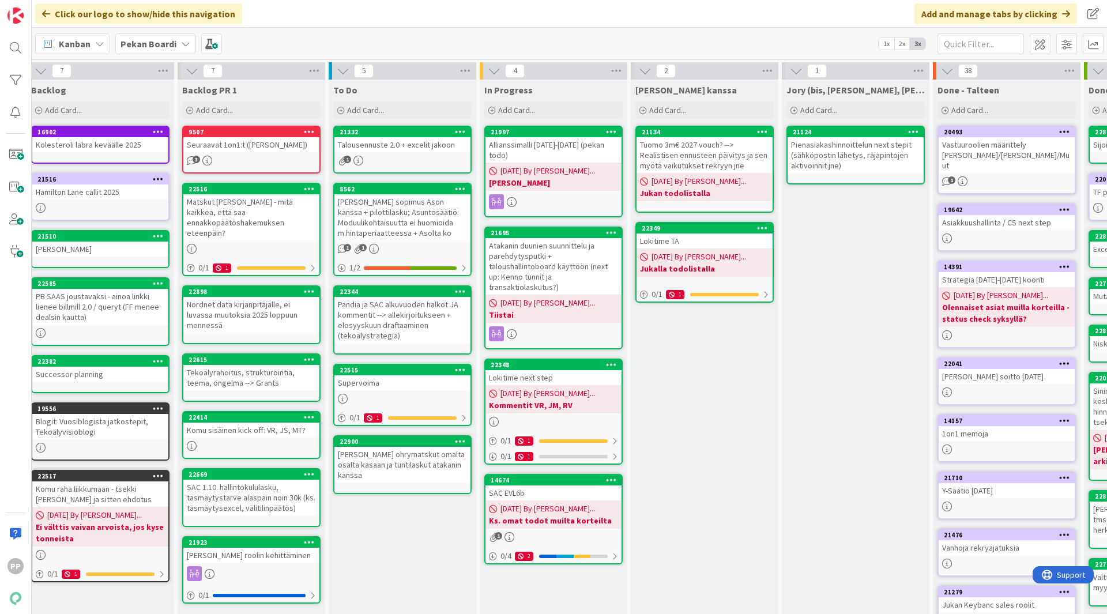
scroll to position [0, 10]
click at [421, 521] on div "To Do Add Card... 21332 Talousennuste 2.0 + excelit jakoon 1 8562 [PERSON_NAME]…" at bounding box center [402, 432] width 148 height 705
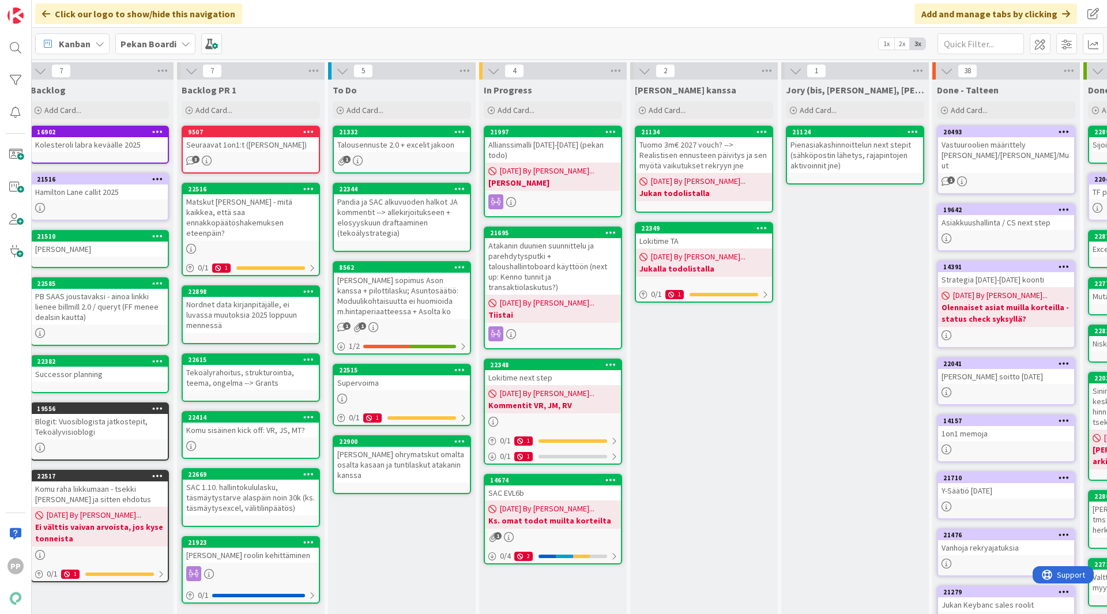
click at [416, 521] on div "To Do Add Card... 21332 Talousennuste 2.0 + excelit jakoon 1 22344 Pandia ja SA…" at bounding box center [402, 432] width 148 height 705
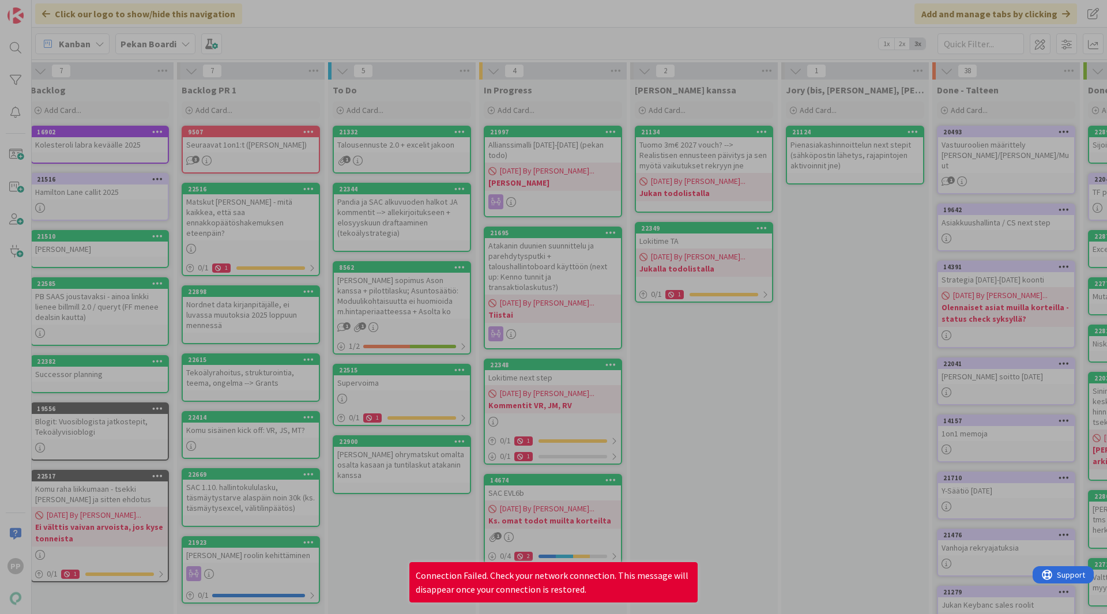
click at [724, 474] on div at bounding box center [553, 307] width 1107 height 614
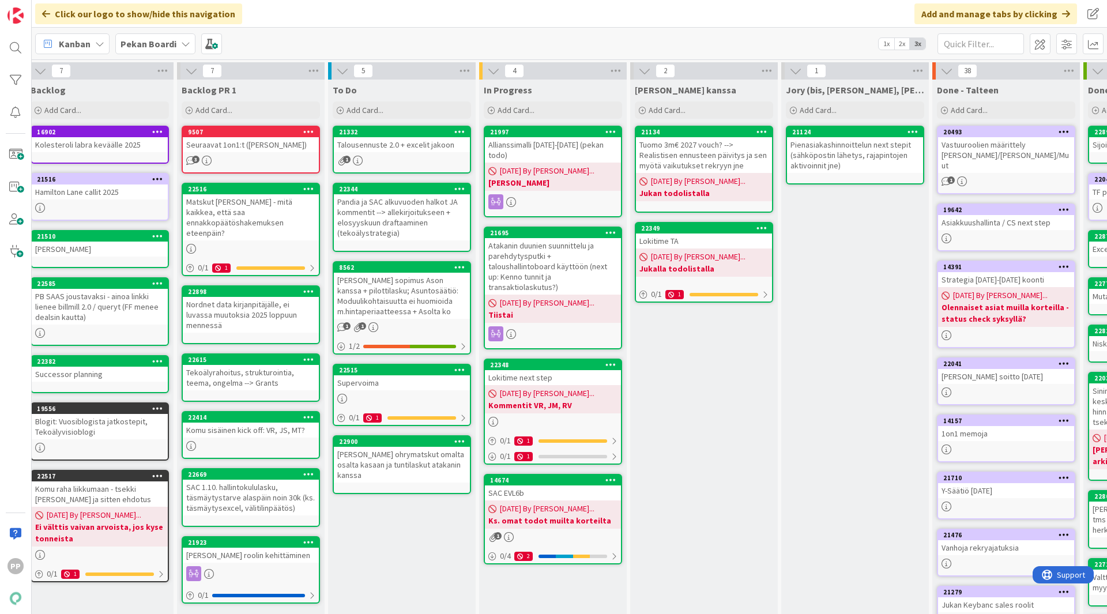
click at [375, 521] on div "To Do Add Card... 21332 Talousennuste 2.0 + excelit jakoon 1 22344 Pandia ja SA…" at bounding box center [402, 432] width 148 height 705
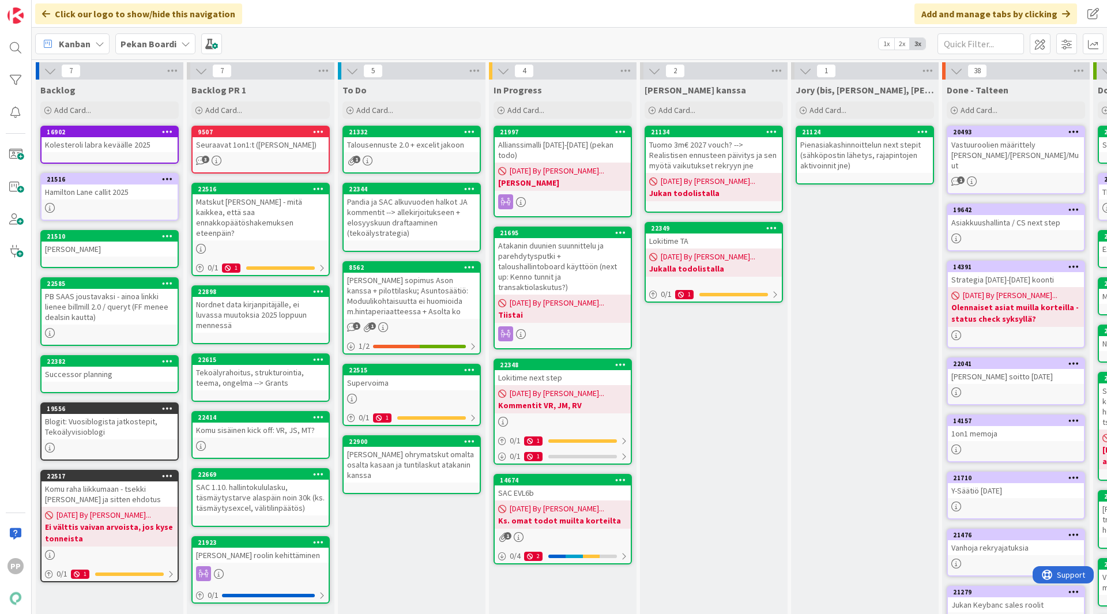
click at [382, 521] on div "To Do Add Card... 21332 Talousennuste 2.0 + excelit jakoon 1 22344 Pandia ja SA…" at bounding box center [412, 432] width 148 height 705
click at [386, 521] on div "To Do Add Card... 21332 Talousennuste 2.0 + excelit jakoon 1 22344 Pandia ja SA…" at bounding box center [412, 432] width 148 height 705
click at [408, 521] on div "To Do Add Card... 21332 Talousennuste 2.0 + excelit jakoon 1 22344 Pandia ja SA…" at bounding box center [412, 432] width 148 height 705
click at [350, 218] on div "Pandia ja SAC alkuvuoden halkot JA kommentit --> allekirjoitukseen + elosyyskuu…" at bounding box center [412, 217] width 136 height 46
click at [717, 485] on div "[PERSON_NAME] kanssa Add Card... 21134 Tuomo 3m€ 2027 vouch? --> Realistisen en…" at bounding box center [714, 432] width 148 height 705
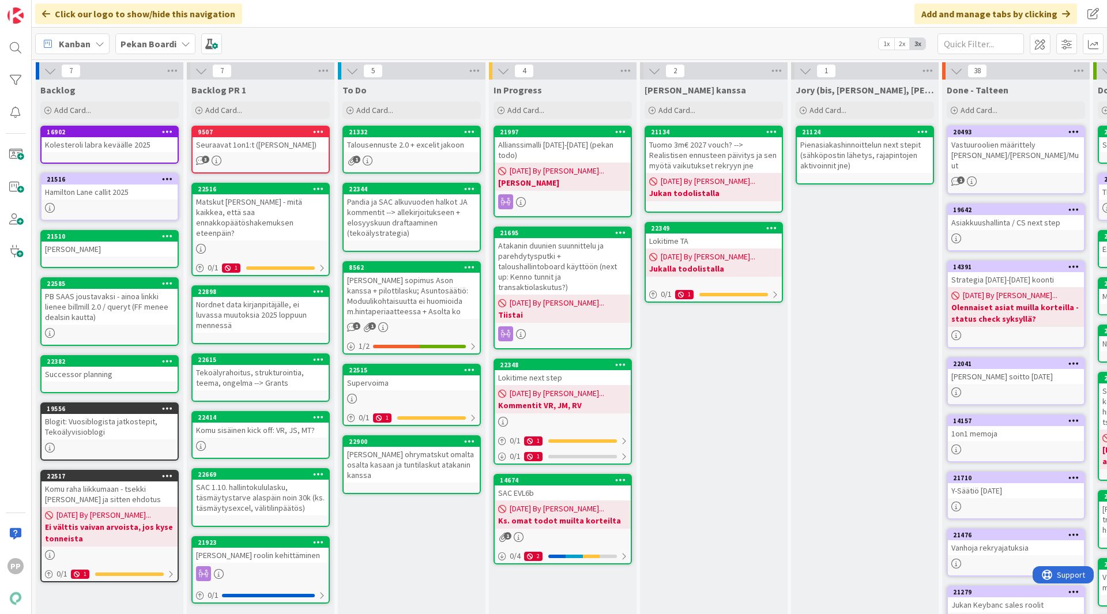
click at [717, 485] on div "[PERSON_NAME] kanssa Add Card... 21134 Tuomo 3m€ 2027 vouch? --> Realistisen en…" at bounding box center [714, 432] width 148 height 705
click at [723, 413] on div "[PERSON_NAME] kanssa Add Card... 21134 Tuomo 3m€ 2027 vouch? --> Realistisen en…" at bounding box center [714, 432] width 148 height 705
click at [714, 405] on div "[PERSON_NAME] kanssa Add Card... 21134 Tuomo 3m€ 2027 vouch? --> Realistisen en…" at bounding box center [714, 432] width 148 height 705
click at [414, 145] on div "Talousennuste 2.0 + excelit jakoon" at bounding box center [412, 144] width 136 height 15
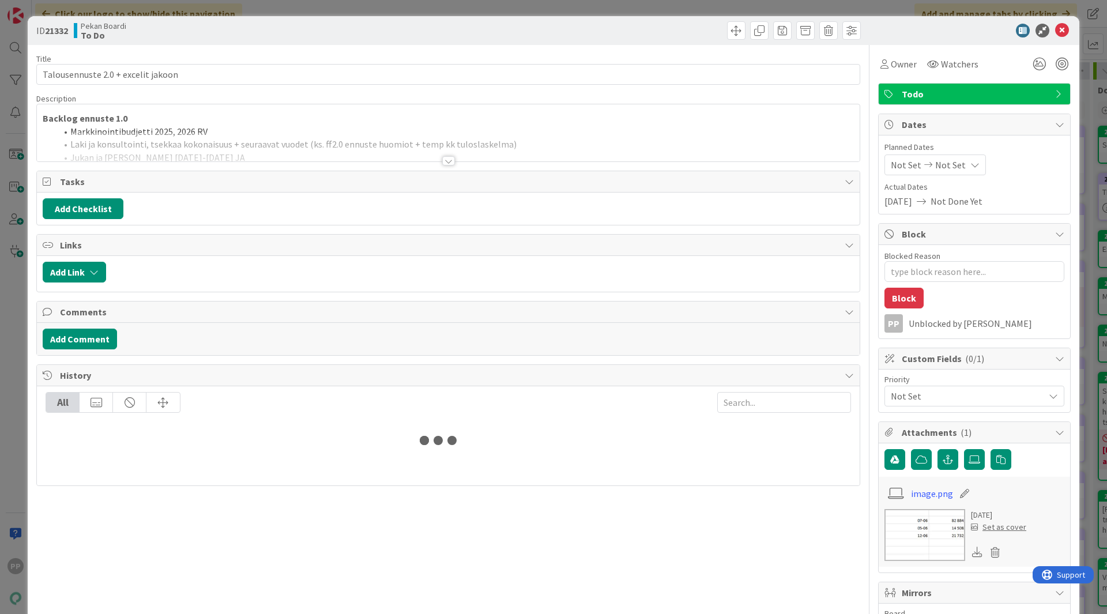
click at [205, 123] on p "Backlog ennuste 1.0" at bounding box center [448, 118] width 811 height 13
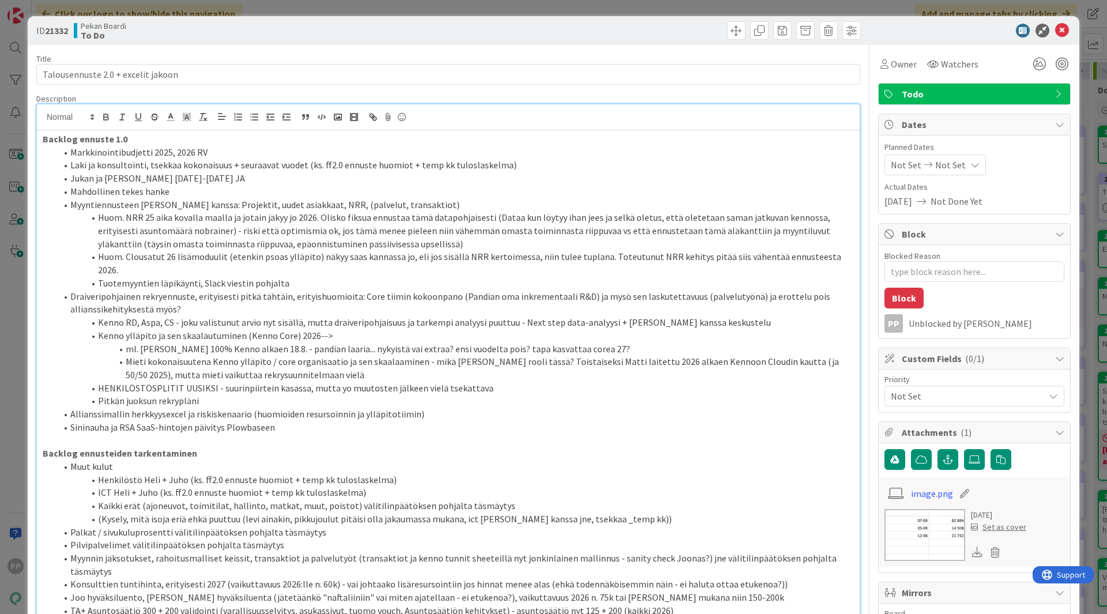
click at [221, 148] on li "Markkinointibudjetti 2025, 2026 RV" at bounding box center [454, 152] width 797 height 13
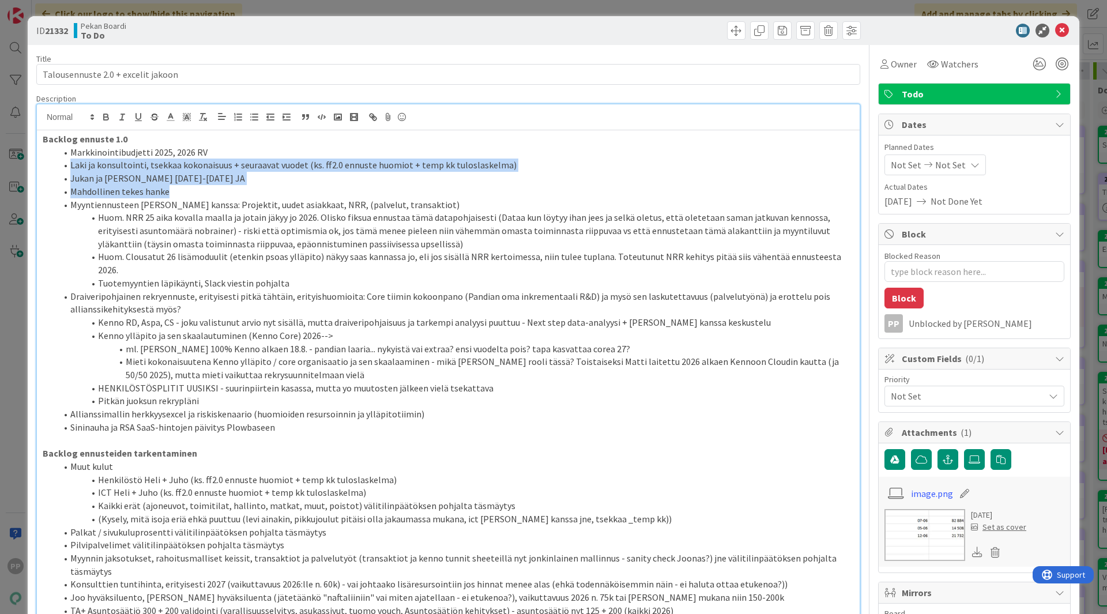
drag, startPoint x: 221, startPoint y: 148, endPoint x: 257, endPoint y: 195, distance: 58.5
click at [257, 195] on ol "Markkinointibudjetti 2025, 2026 RV Laki ja konsultointi, tsekkaa kokonaisuus + …" at bounding box center [448, 290] width 811 height 288
click at [259, 191] on li "Mahdollinen tekes hanke" at bounding box center [454, 191] width 797 height 13
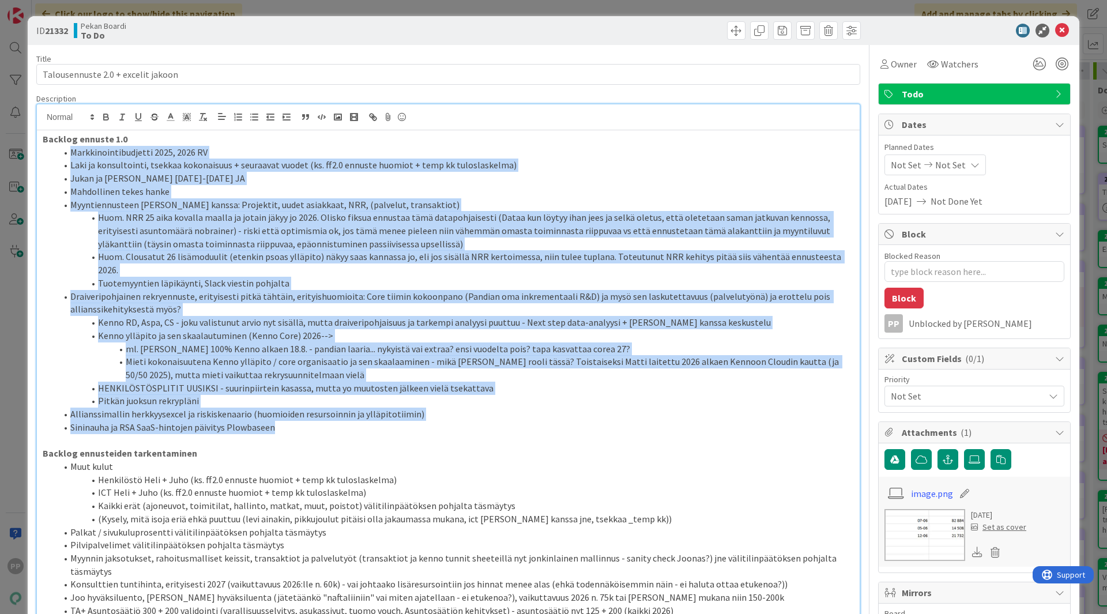
drag, startPoint x: 450, startPoint y: 411, endPoint x: 63, endPoint y: 152, distance: 465.7
click at [63, 152] on ol "Markkinointibudjetti 2025, 2026 RV Laki ja konsultointi, tsekkaa kokonaisuus + …" at bounding box center [448, 290] width 811 height 288
click at [70, 152] on span at bounding box center [70, 152] width 0 height 13
drag, startPoint x: 71, startPoint y: 152, endPoint x: 421, endPoint y: 414, distance: 437.3
click at [421, 414] on ol "Markkinointibudjetti 2025, 2026 RV Laki ja konsultointi, tsekkaa kokonaisuus + …" at bounding box center [448, 290] width 811 height 288
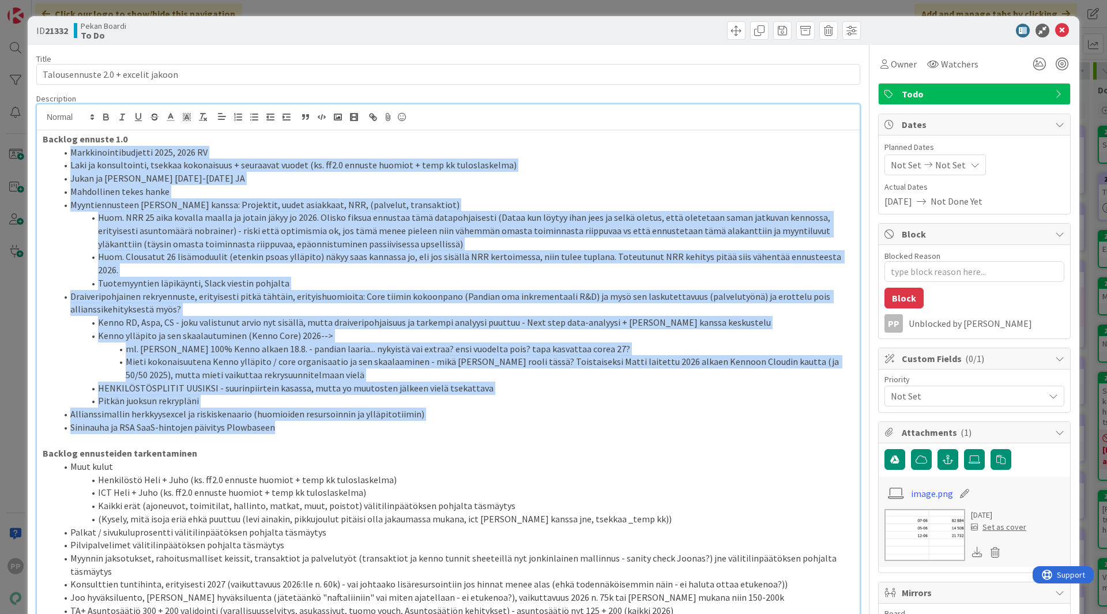
click at [421, 421] on li "Sininauha ja RSA SaaS-hintojen päivitys Plowbaseen" at bounding box center [454, 427] width 797 height 13
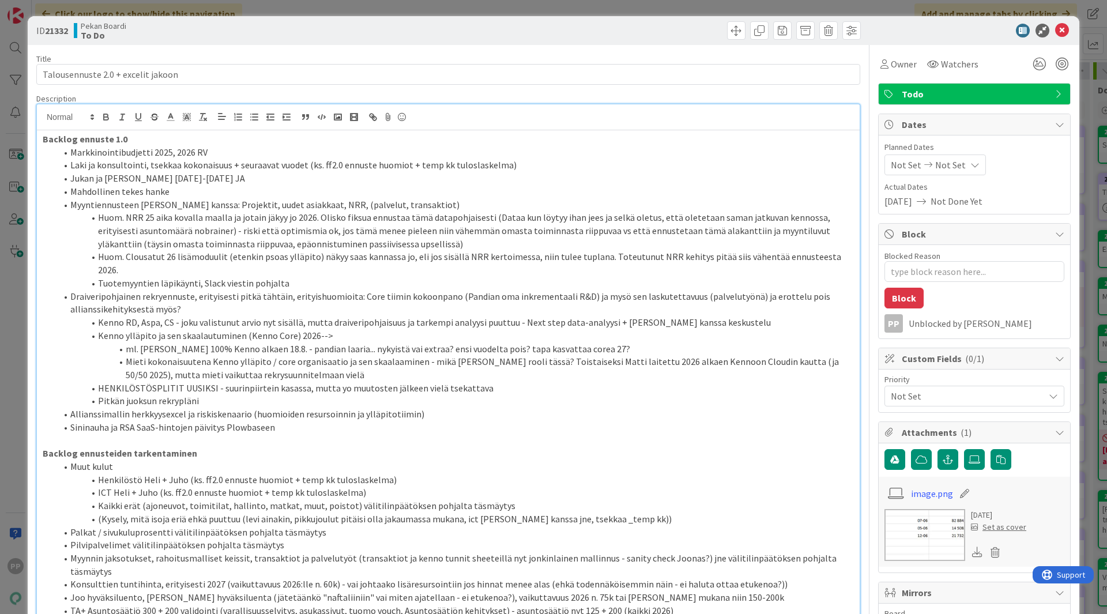
click at [300, 277] on li "Tuotemyyntien läpikäynti, Slack viestin pohjalta" at bounding box center [454, 283] width 797 height 13
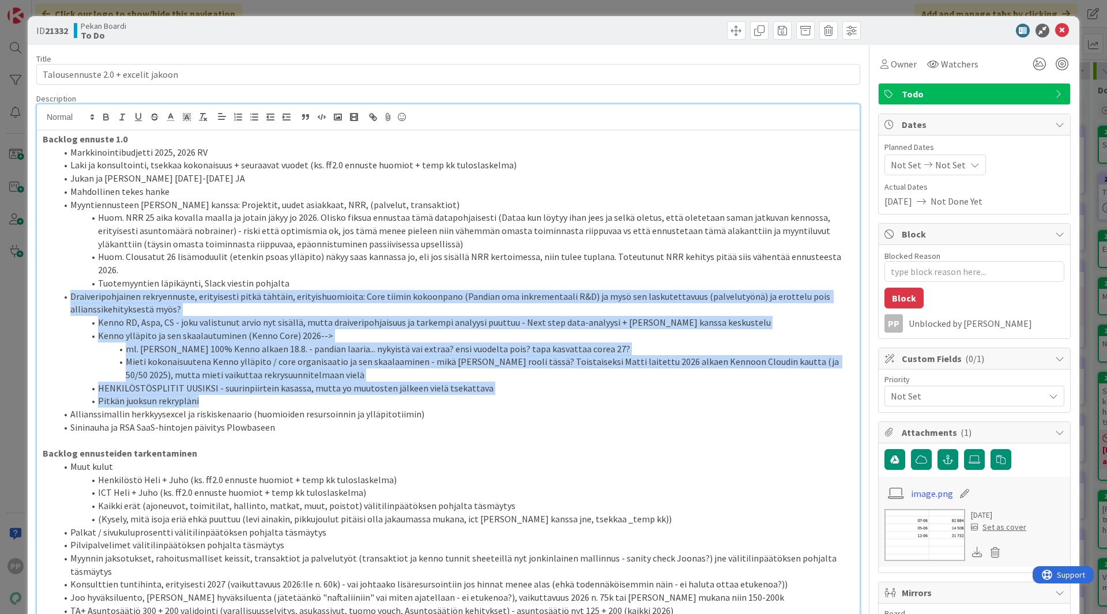
drag, startPoint x: 73, startPoint y: 283, endPoint x: 348, endPoint y: 390, distance: 294.6
click at [348, 390] on ol "Markkinointibudjetti 2025, 2026 RV Laki ja konsultointi, tsekkaa kokonaisuus + …" at bounding box center [448, 290] width 811 height 288
click at [348, 394] on li "Pitkän juoksun rekrypläni" at bounding box center [454, 400] width 797 height 13
drag, startPoint x: 348, startPoint y: 390, endPoint x: 0, endPoint y: 281, distance: 364.4
click at [0, 281] on div "ID 21332 Pekan Boardi To Do Title 34 / 128 Talousennuste 2.0 + excelit jakoon D…" at bounding box center [553, 307] width 1107 height 614
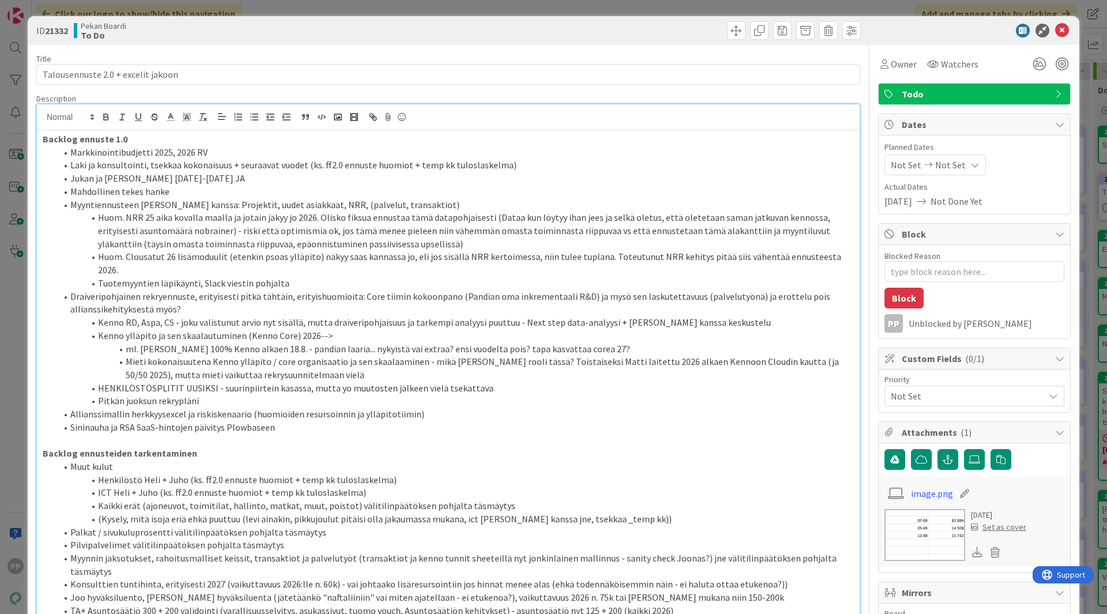
click at [73, 408] on li "Allianssimallin herkkyysexcel ja riskiskenaario (huomioiden resursoinnin ja yll…" at bounding box center [454, 414] width 797 height 13
click at [70, 421] on li "Sininauha ja RSA SaaS-hintojen päivitys Plowbaseen" at bounding box center [454, 427] width 797 height 13
drag, startPoint x: 304, startPoint y: 413, endPoint x: 38, endPoint y: 412, distance: 265.7
click at [38, 412] on div "Backlog ennuste 1.0 Markkinointibudjetti 2025, 2026 RV Laki ja konsultointi, ts…" at bounding box center [448, 497] width 823 height 734
click at [150, 118] on icon "button" at bounding box center [154, 117] width 10 height 10
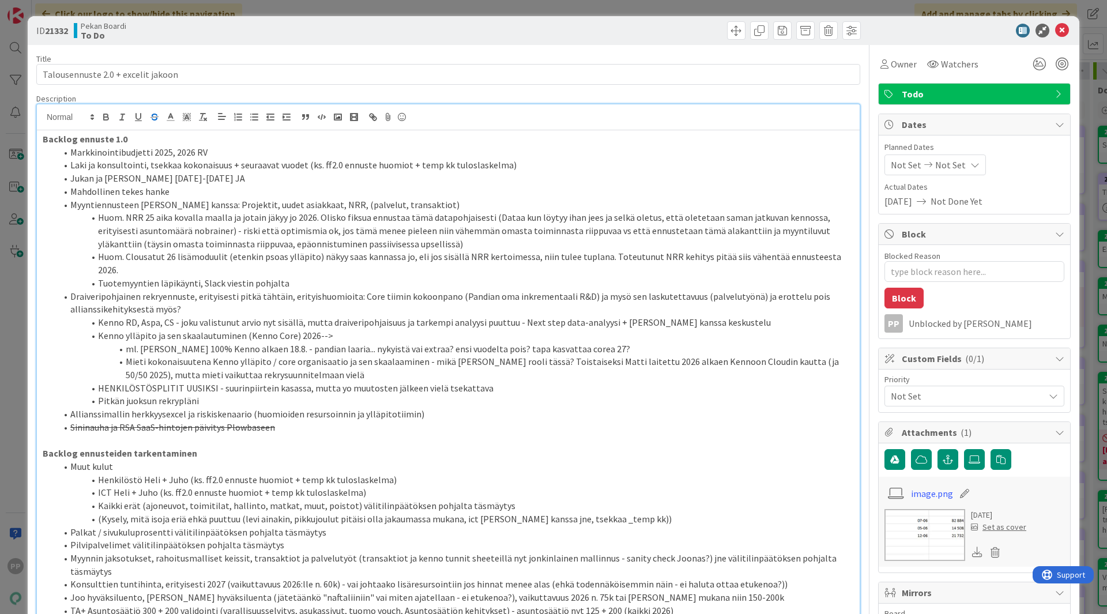
click at [149, 290] on li "Draiveripohjainen rekryennuste, erityisesti pitkä tähtäin, erityishuomioita: Co…" at bounding box center [454, 303] width 797 height 26
drag, startPoint x: 176, startPoint y: 193, endPoint x: 70, endPoint y: 190, distance: 106.1
click at [70, 190] on li "Mahdollinen tekes hanke" at bounding box center [454, 191] width 797 height 13
click at [427, 408] on li "Allianssimallin herkkyysexcel ja riskiskenaario (huomioiden resursoinnin ja yll…" at bounding box center [454, 414] width 797 height 13
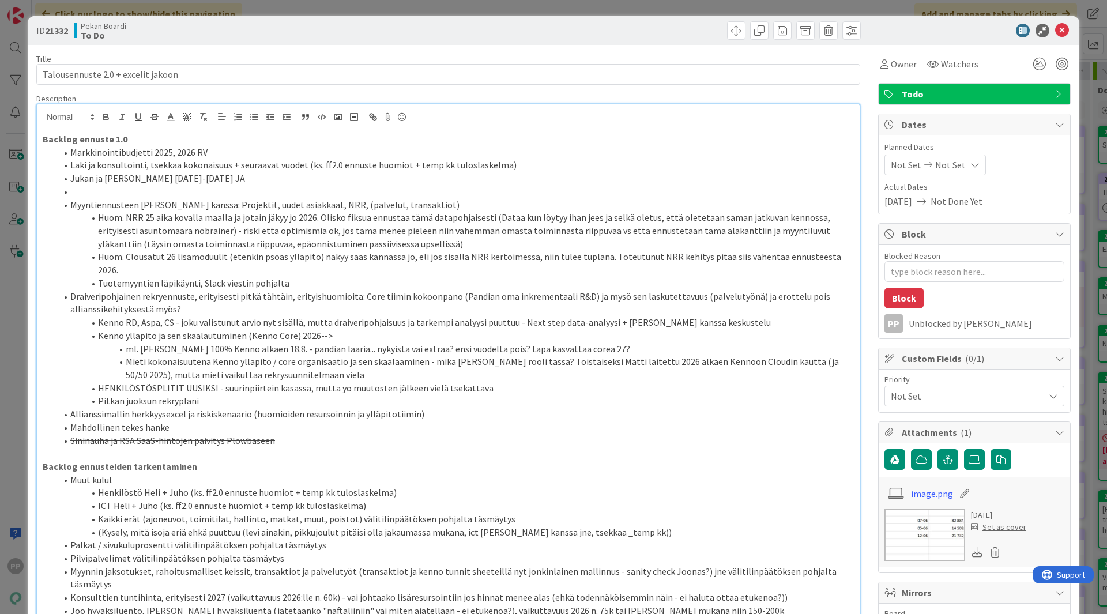
click at [192, 187] on li at bounding box center [454, 191] width 797 height 13
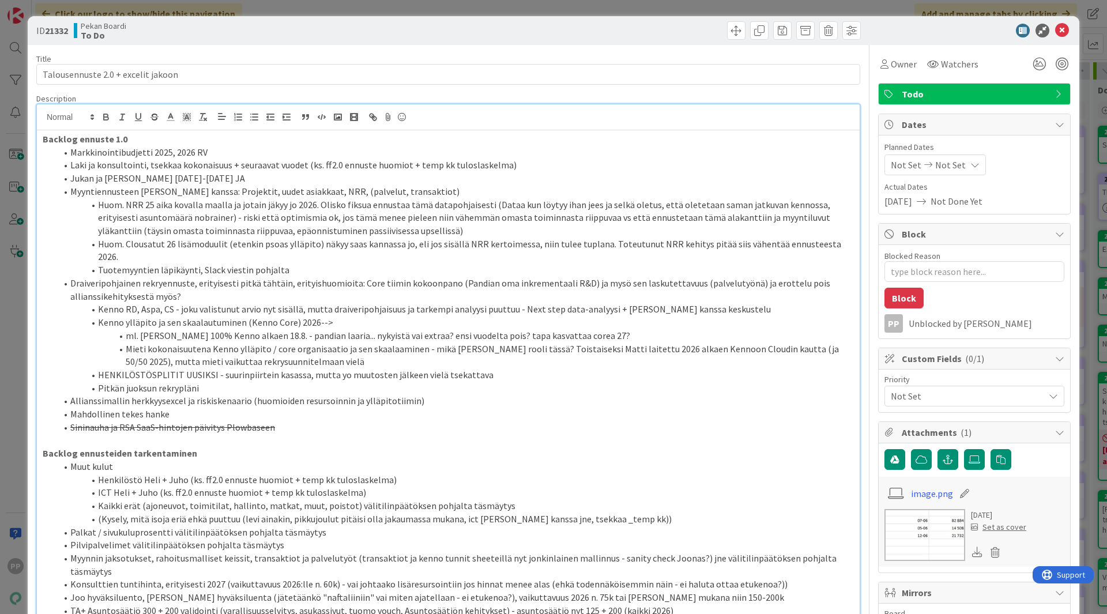
click at [191, 408] on li "Mahdollinen tekes hanke" at bounding box center [454, 414] width 797 height 13
click at [69, 408] on li "Mahdollinen tekes hanke" at bounding box center [454, 414] width 797 height 13
click at [70, 521] on li "Palkat / sivukuluprosentti välitilinpäätöksen pohjalta täsmäytys" at bounding box center [454, 532] width 797 height 13
type textarea "x"
click at [71, 178] on li "PENDING: Jukan ja [PERSON_NAME] [DATE]-[DATE] JA" at bounding box center [454, 178] width 797 height 13
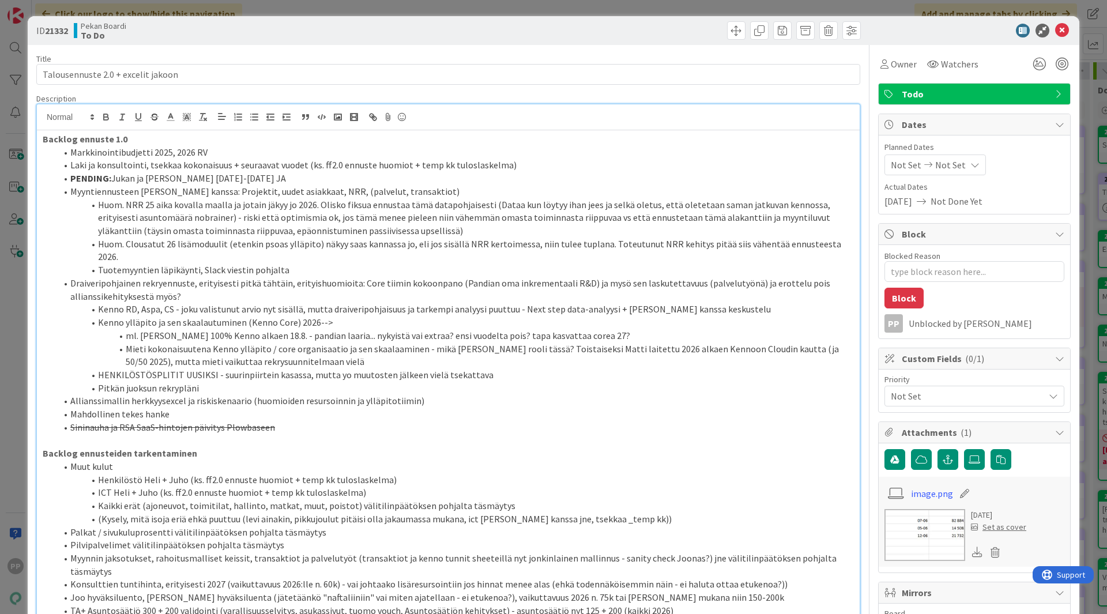
click at [322, 195] on li "Myyntiennusteen [PERSON_NAME] kanssa: Projektit, uudet asiakkaat, NRR, (palvelu…" at bounding box center [454, 191] width 797 height 13
drag, startPoint x: 71, startPoint y: 179, endPoint x: 112, endPoint y: 178, distance: 40.9
click at [112, 178] on li "PENDING: Jukan ja [PERSON_NAME] [DATE]-[DATE] JA" at bounding box center [454, 178] width 797 height 13
copy strong "PENDING:"
click at [69, 155] on li "Markkinointibudjetti 2025, 2026 RV" at bounding box center [454, 152] width 797 height 13
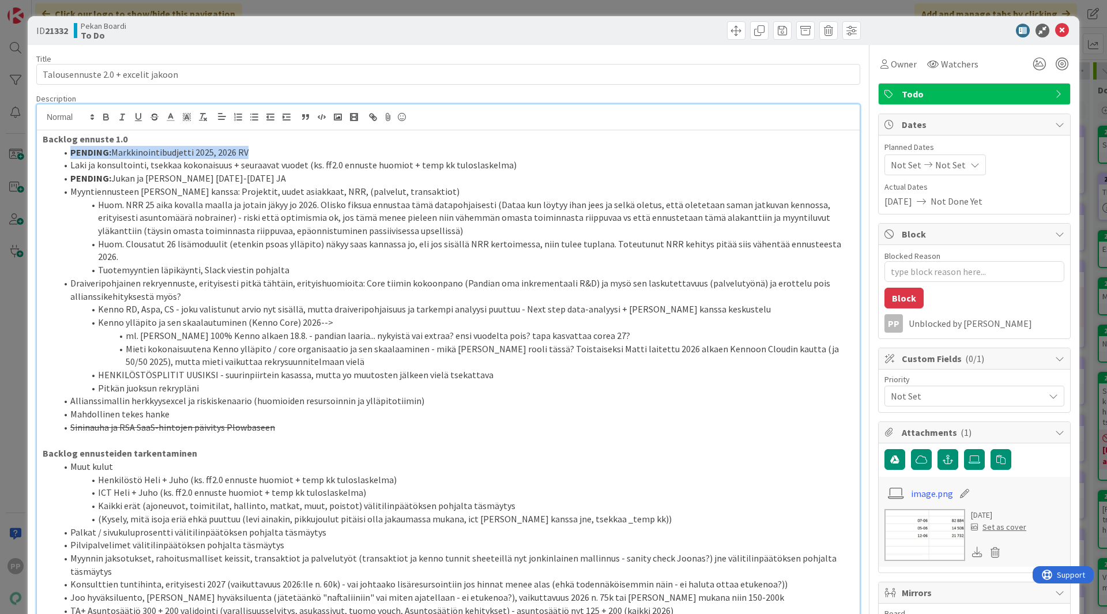
drag, startPoint x: 257, startPoint y: 149, endPoint x: 50, endPoint y: 154, distance: 207.0
click at [50, 154] on ol "PENDING: Markkinointibudjetti 2025, 2026 RV Laki ja konsultointi, tsekkaa kokon…" at bounding box center [448, 290] width 811 height 288
click at [70, 176] on span at bounding box center [70, 178] width 0 height 13
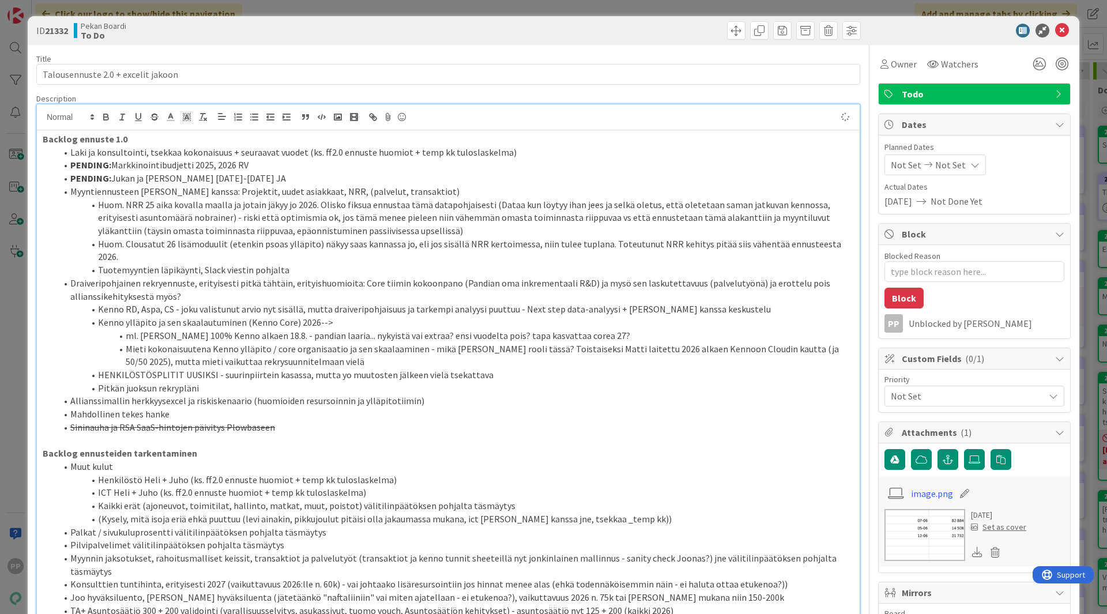
type textarea "x"
click at [190, 159] on li "PENDING: Markkinointibudjetti 2025, 2026 RV" at bounding box center [454, 165] width 797 height 13
